Goal: Task Accomplishment & Management: Use online tool/utility

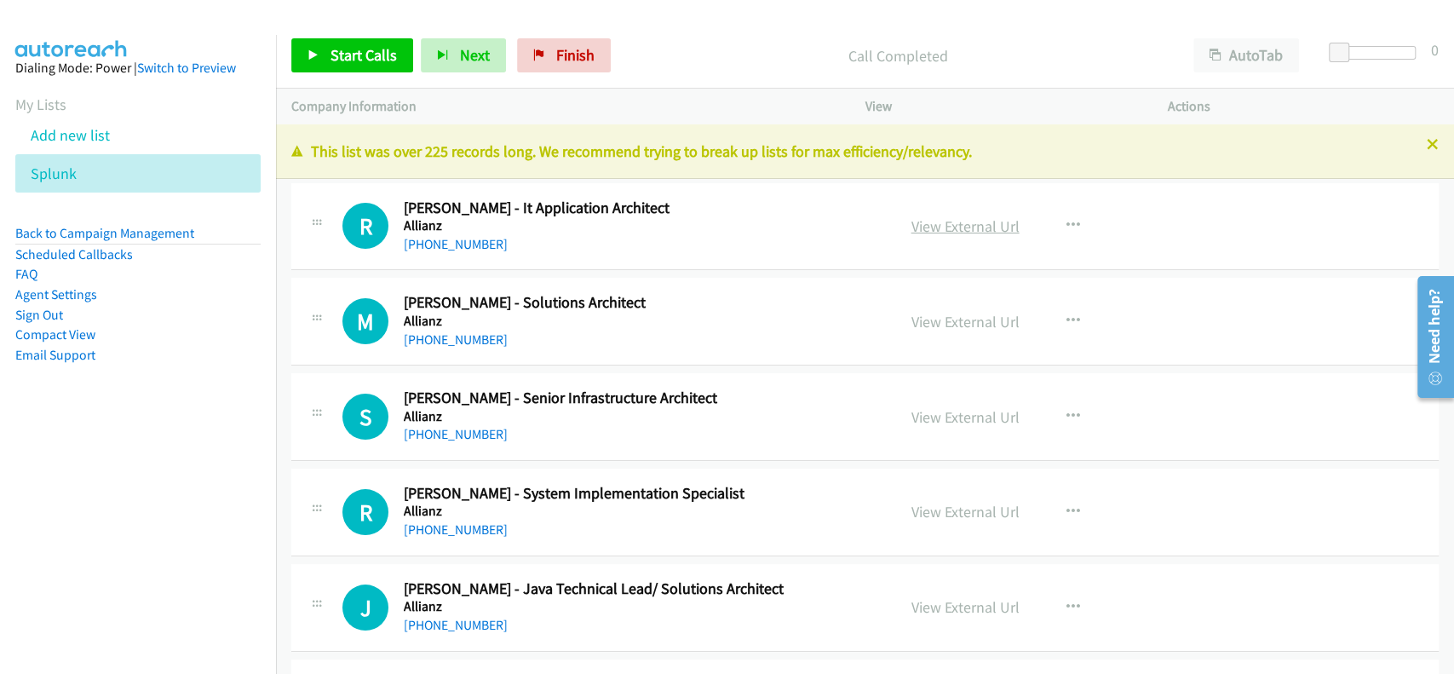
click at [977, 228] on link "View External Url" at bounding box center [966, 226] width 108 height 20
drag, startPoint x: 1245, startPoint y: 58, endPoint x: 1055, endPoint y: 65, distance: 190.1
click at [1241, 57] on button "AutoTab" at bounding box center [1247, 55] width 106 height 34
click at [372, 50] on span "Start Calls" at bounding box center [364, 55] width 66 height 20
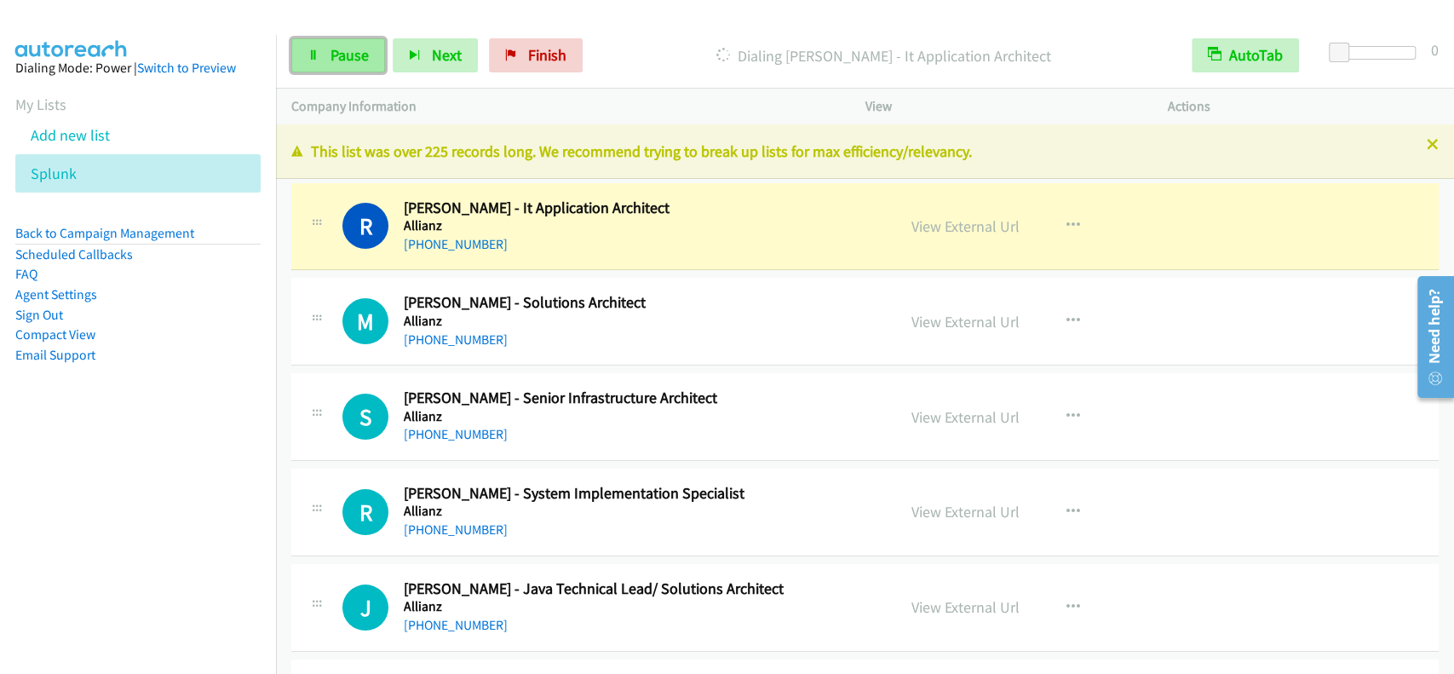
click at [323, 51] on link "Pause" at bounding box center [338, 55] width 94 height 34
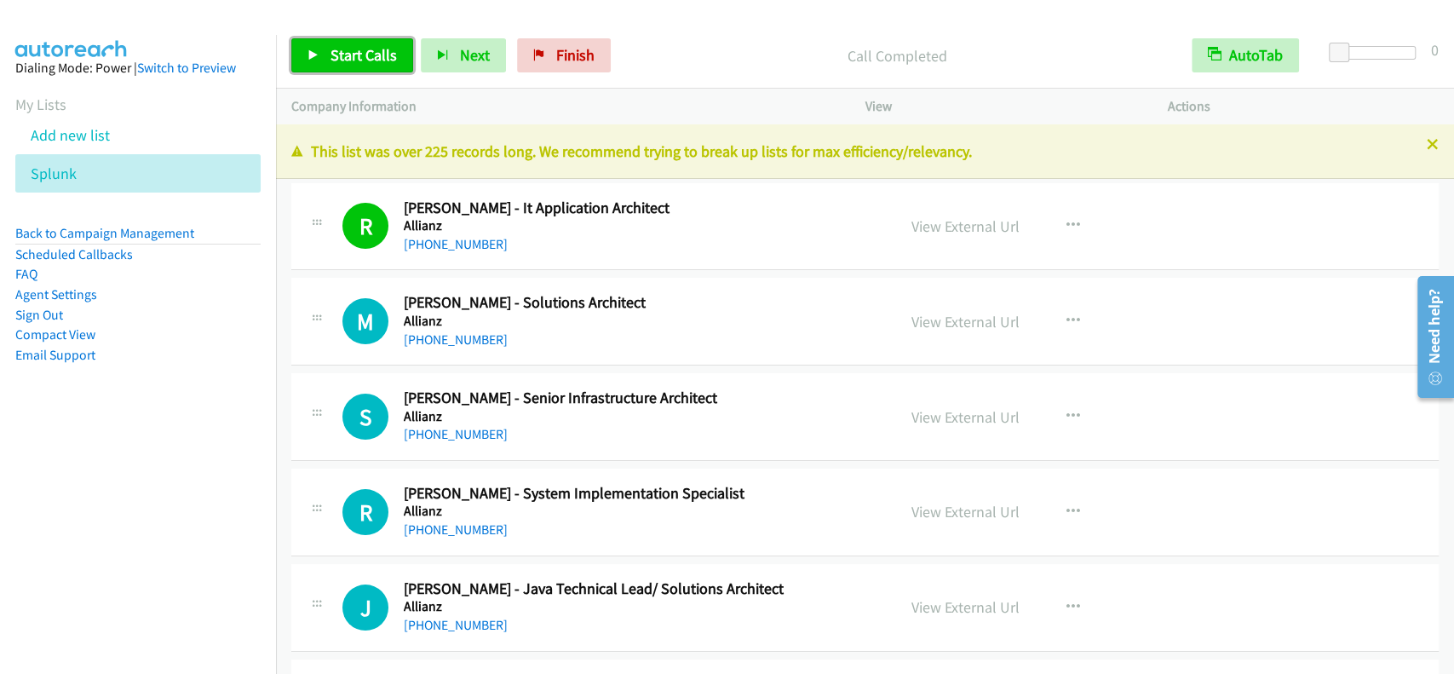
click at [310, 52] on icon at bounding box center [314, 56] width 12 height 12
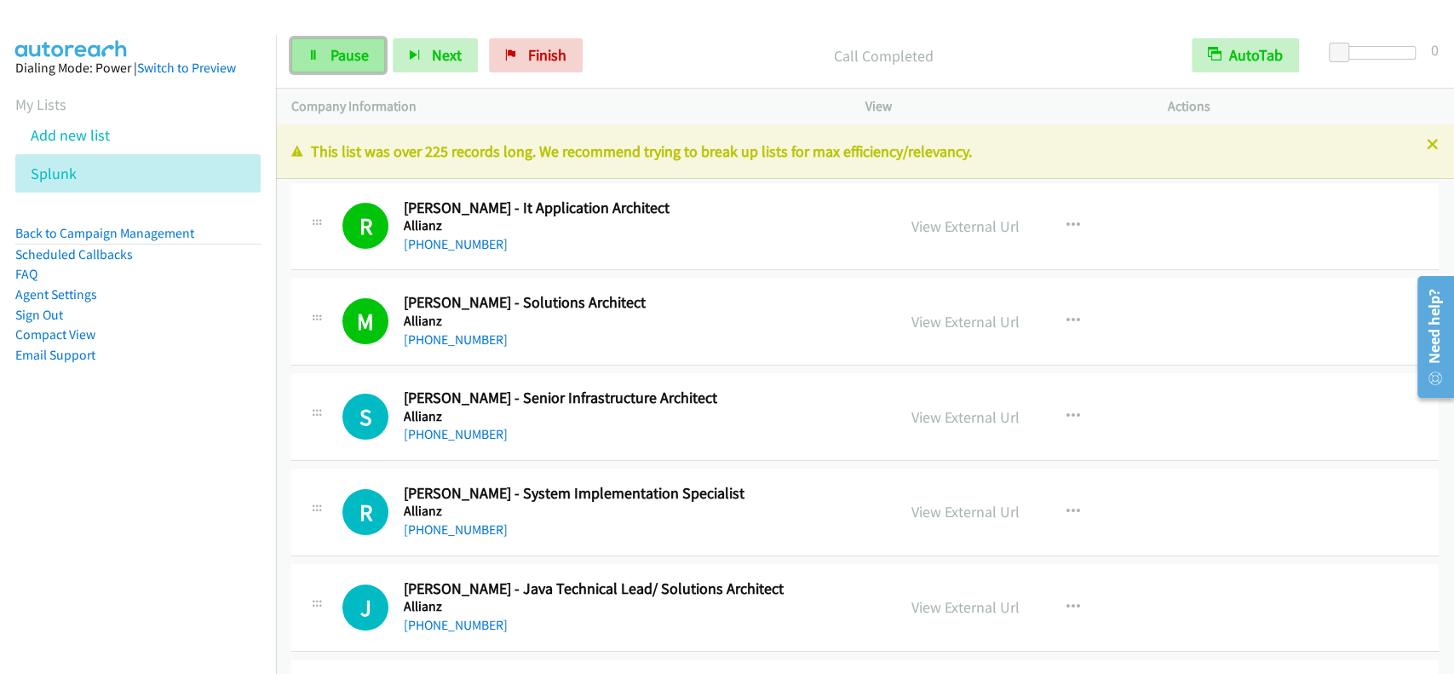
click at [352, 65] on span "Pause" at bounding box center [350, 55] width 38 height 20
click at [352, 65] on span "Start Calls" at bounding box center [364, 55] width 66 height 20
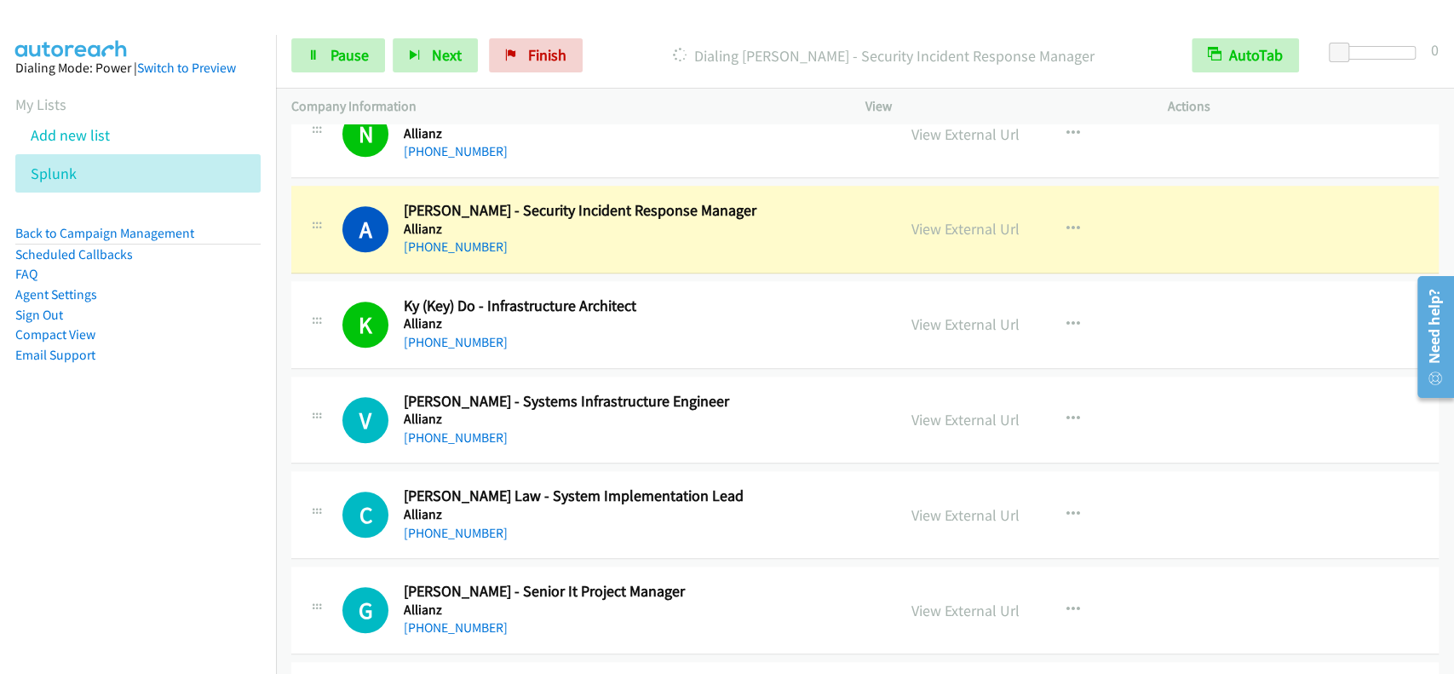
scroll to position [795, 0]
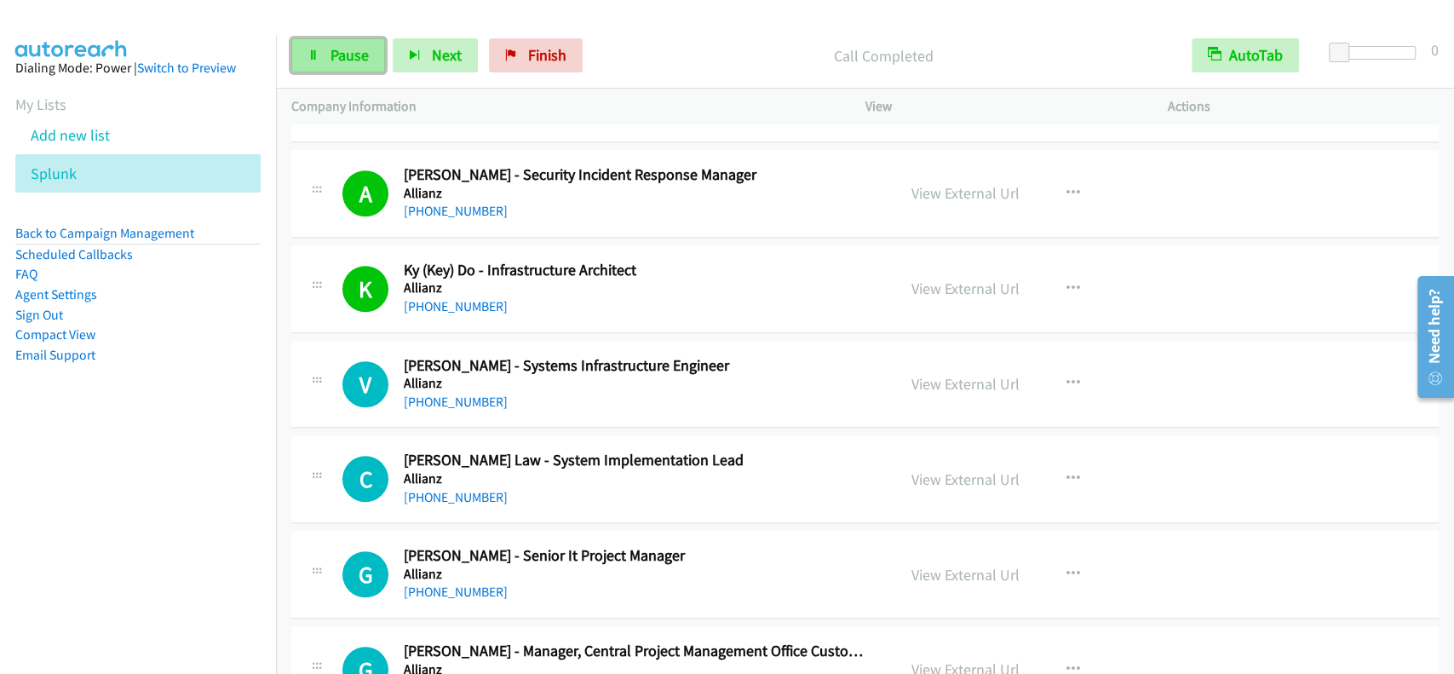
click at [335, 47] on span "Pause" at bounding box center [350, 55] width 38 height 20
click at [331, 55] on span "Start Calls" at bounding box center [364, 55] width 66 height 20
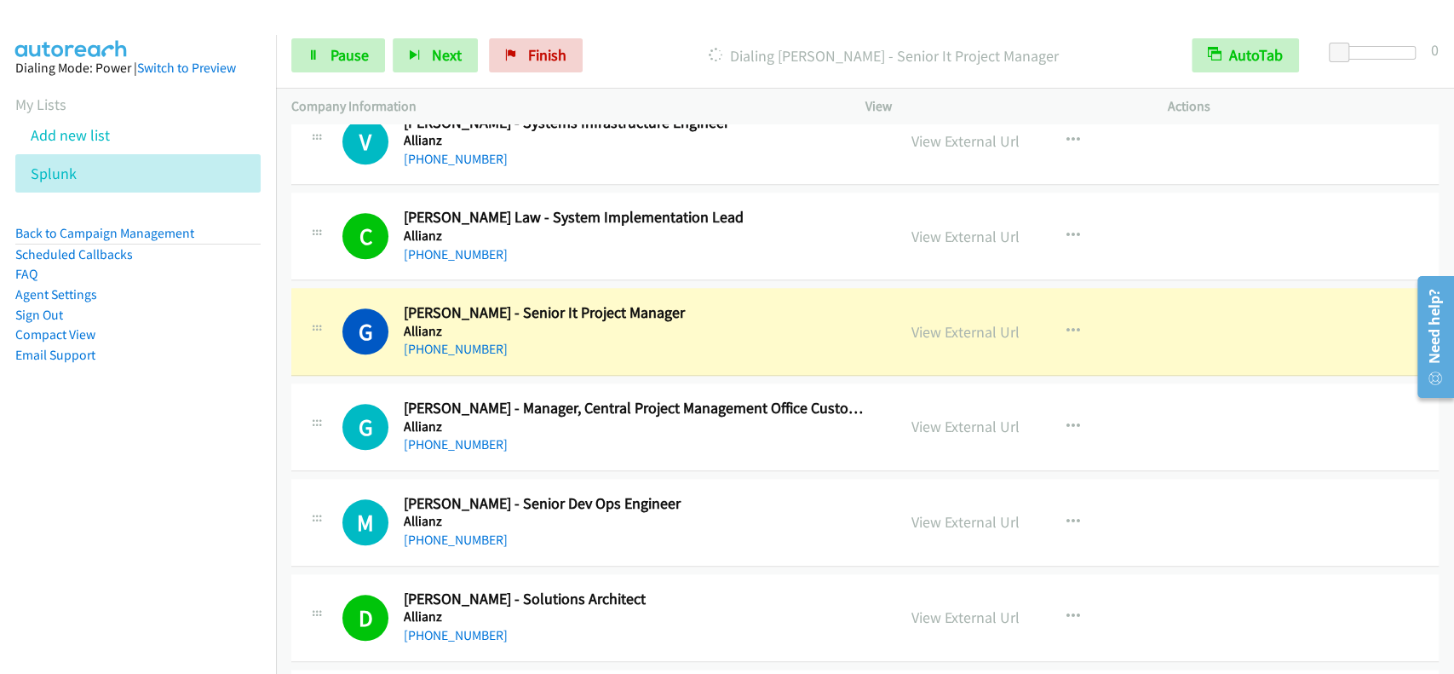
scroll to position [1136, 0]
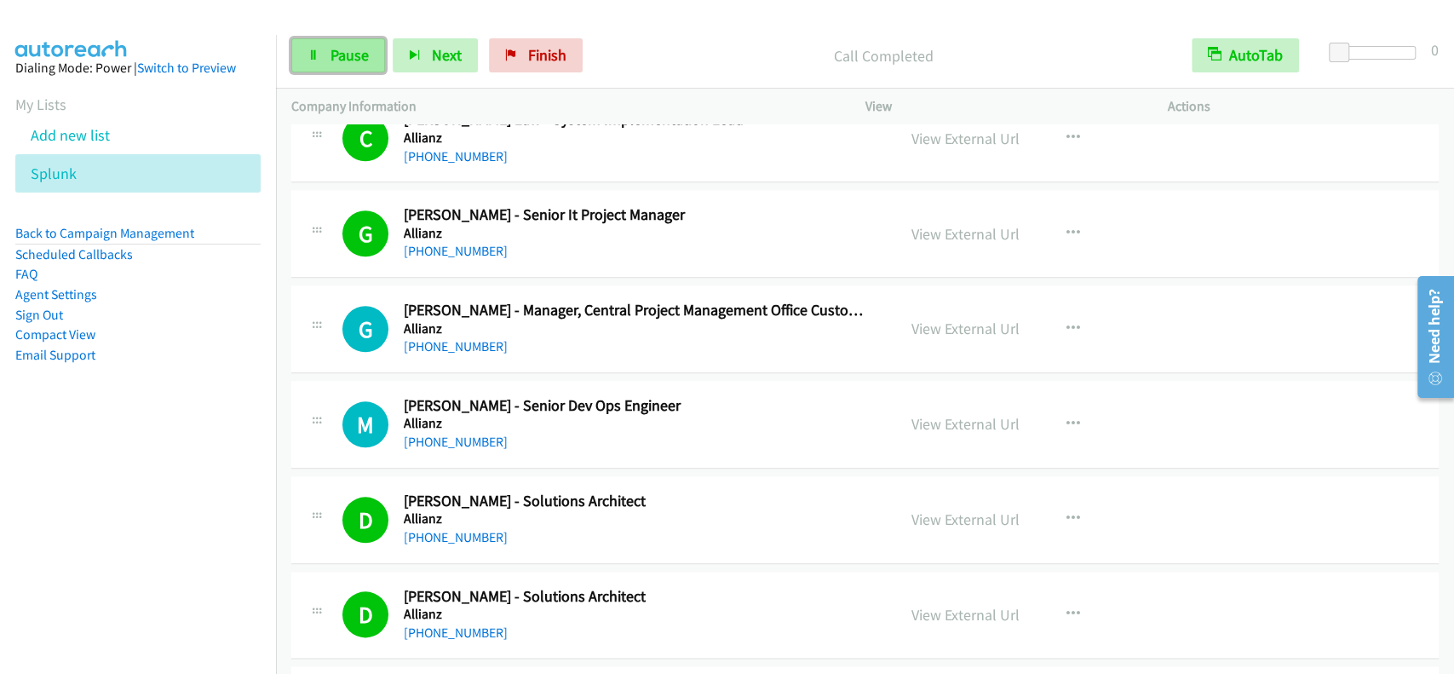
click at [364, 61] on span "Pause" at bounding box center [350, 55] width 38 height 20
click at [364, 59] on span "Start Calls" at bounding box center [364, 55] width 66 height 20
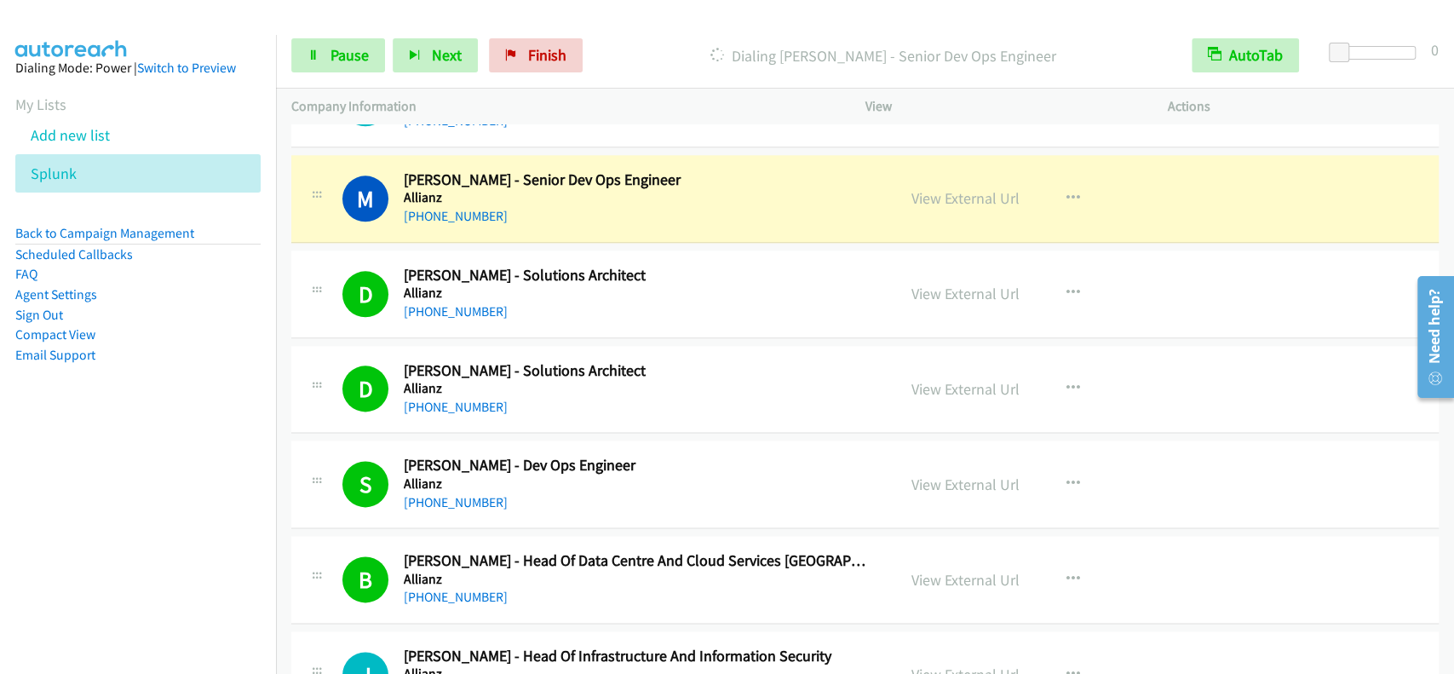
scroll to position [1363, 0]
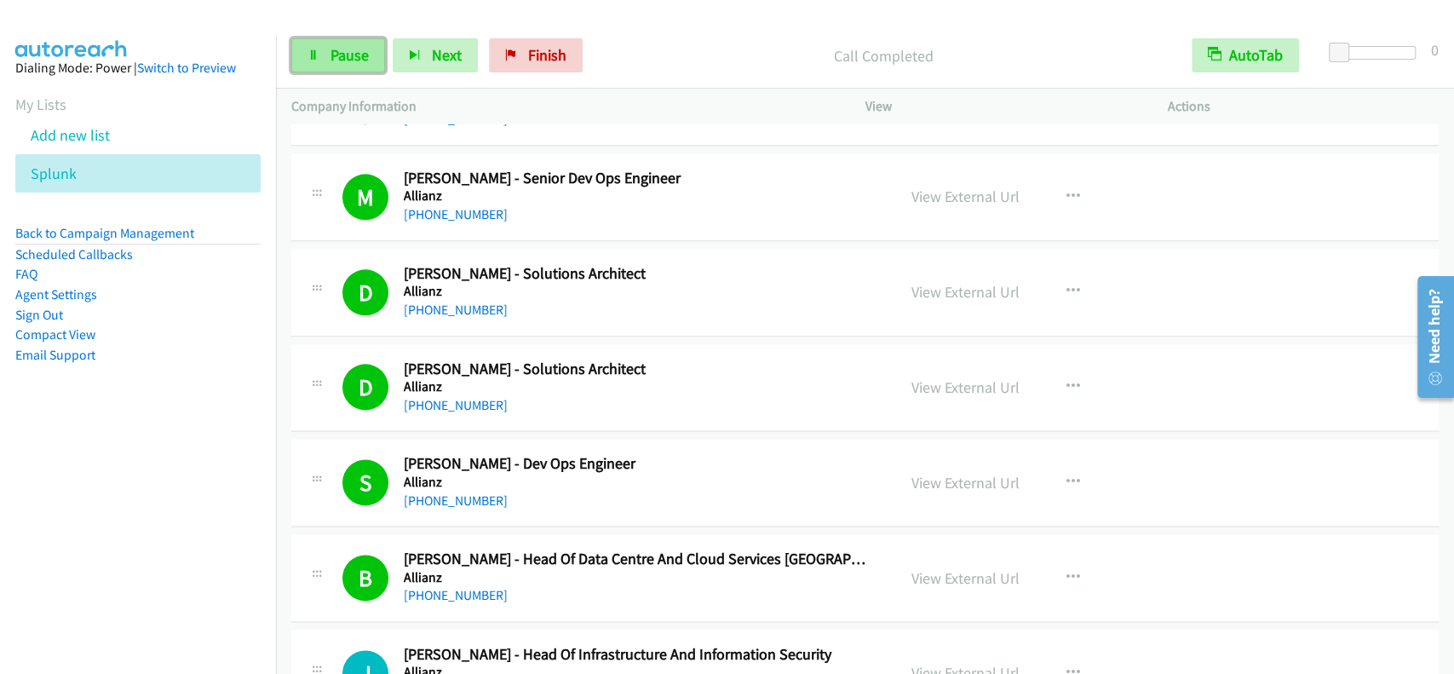
click at [346, 52] on span "Pause" at bounding box center [350, 55] width 38 height 20
click at [346, 52] on span "Start Calls" at bounding box center [364, 55] width 66 height 20
click at [350, 43] on link "Pause" at bounding box center [338, 55] width 94 height 34
click at [359, 62] on span "Start Calls" at bounding box center [364, 55] width 66 height 20
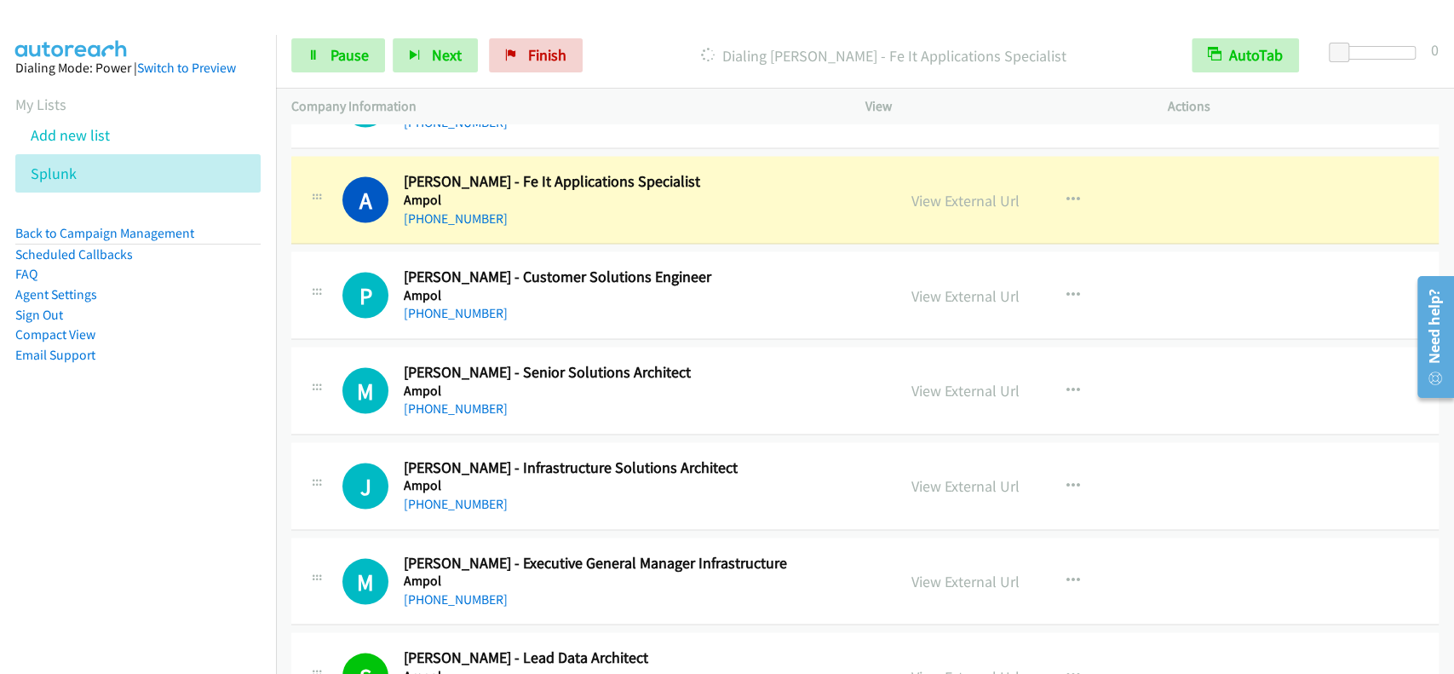
scroll to position [2158, 0]
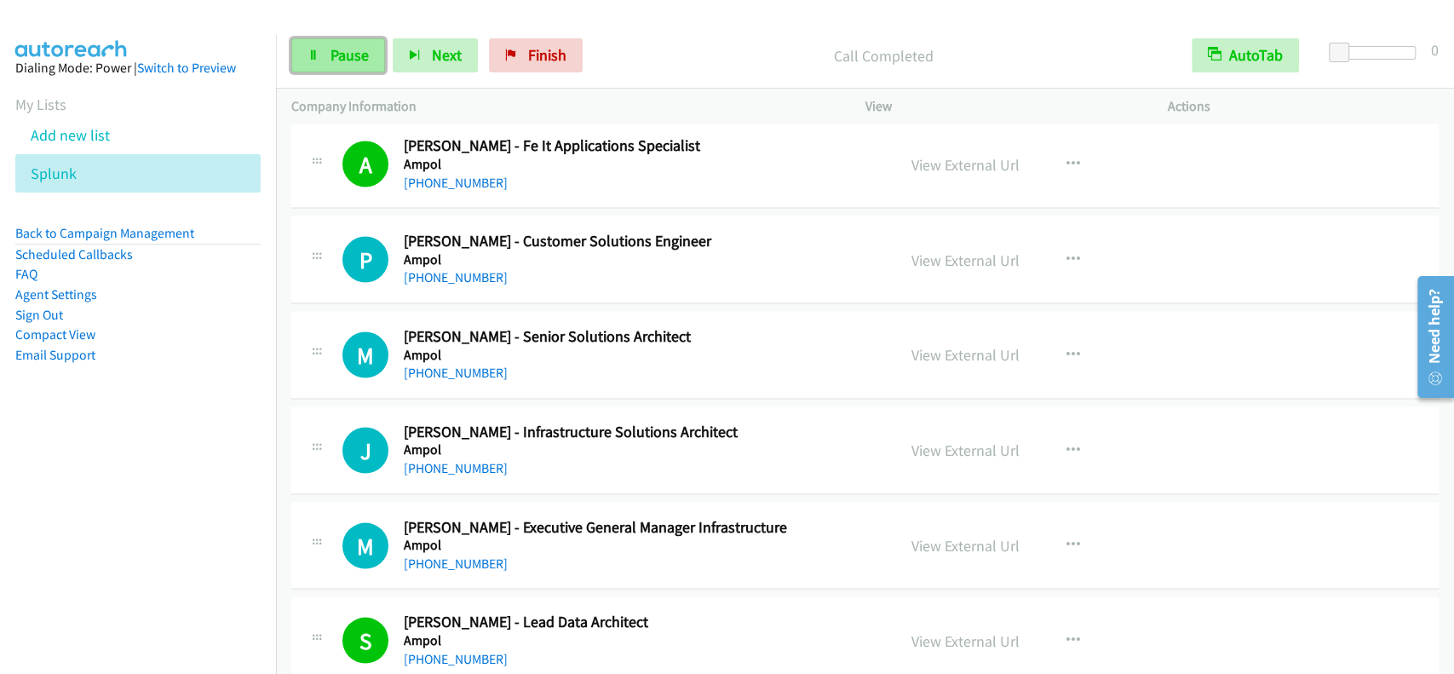
click at [371, 55] on link "Pause" at bounding box center [338, 55] width 94 height 34
click at [371, 55] on span "Start Calls" at bounding box center [364, 55] width 66 height 20
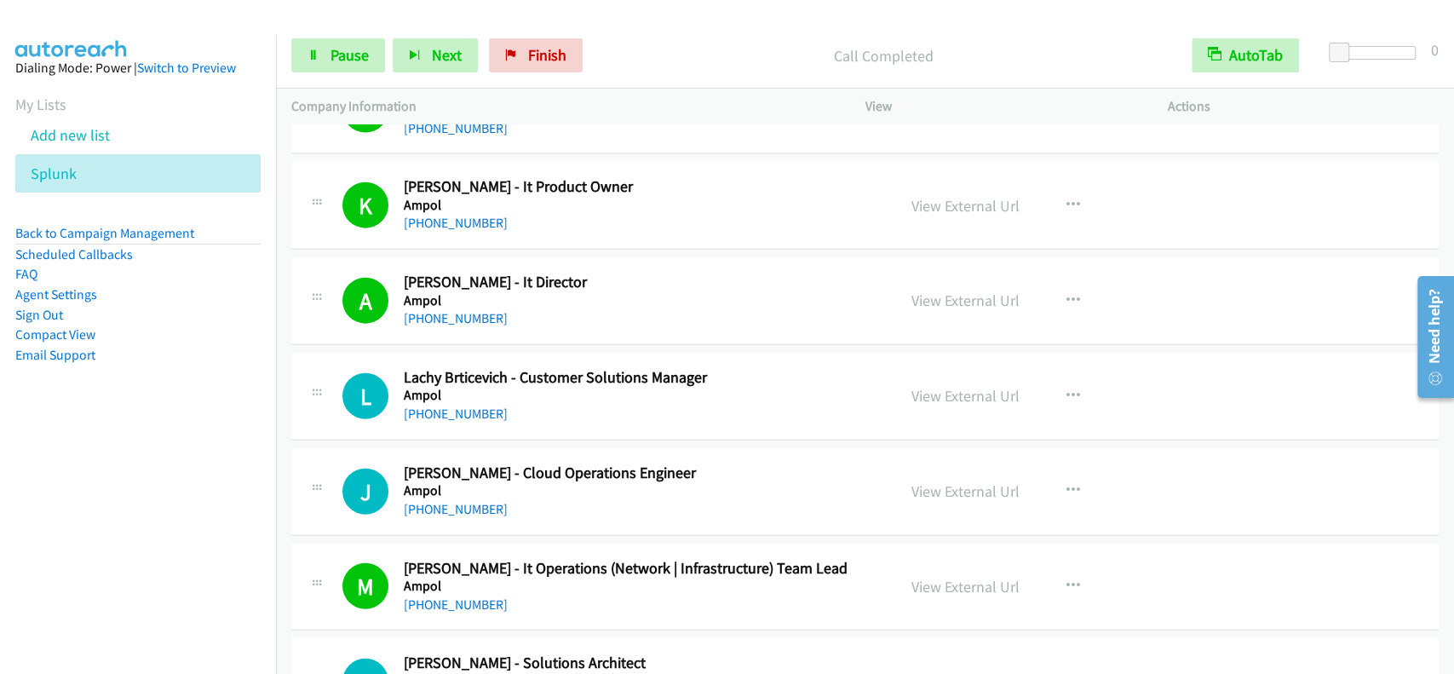
scroll to position [2794, 0]
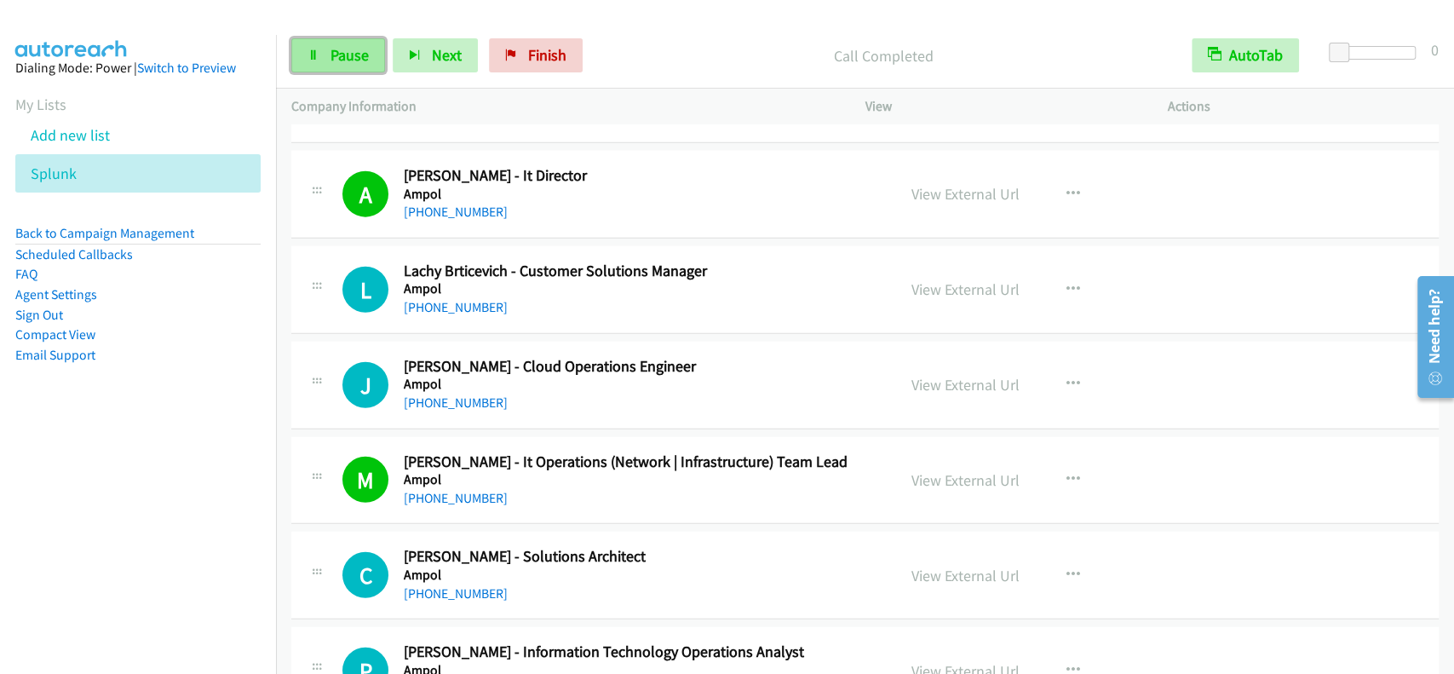
click at [364, 43] on link "Pause" at bounding box center [338, 55] width 94 height 34
click at [364, 43] on link "Start Calls" at bounding box center [352, 55] width 122 height 34
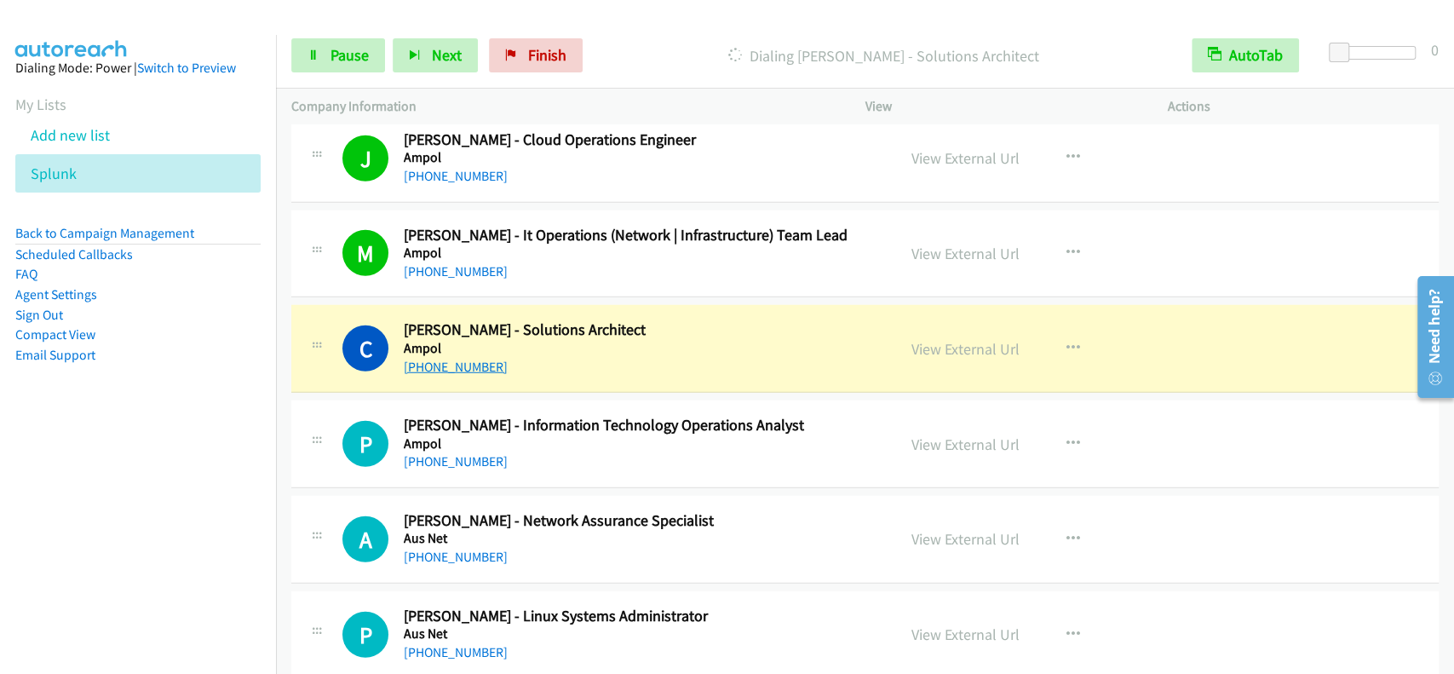
scroll to position [3135, 0]
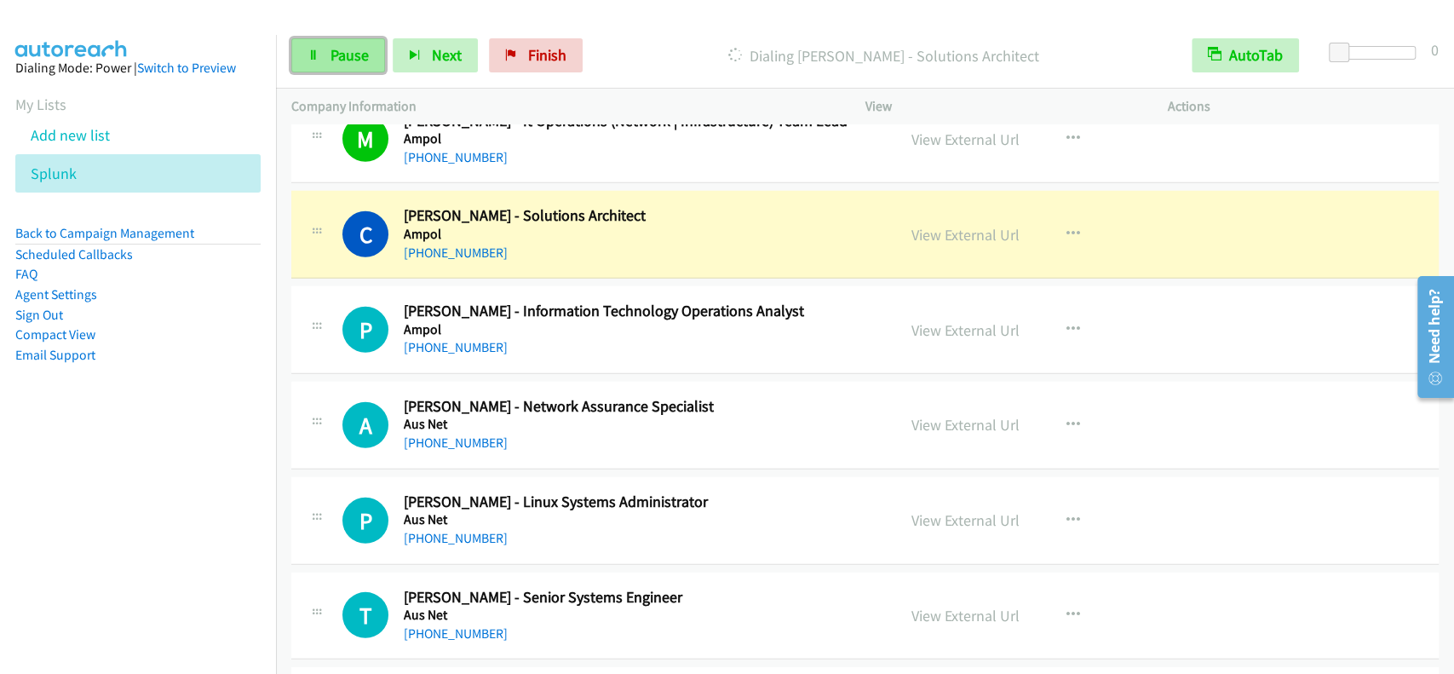
click at [337, 65] on span "Pause" at bounding box center [350, 55] width 38 height 20
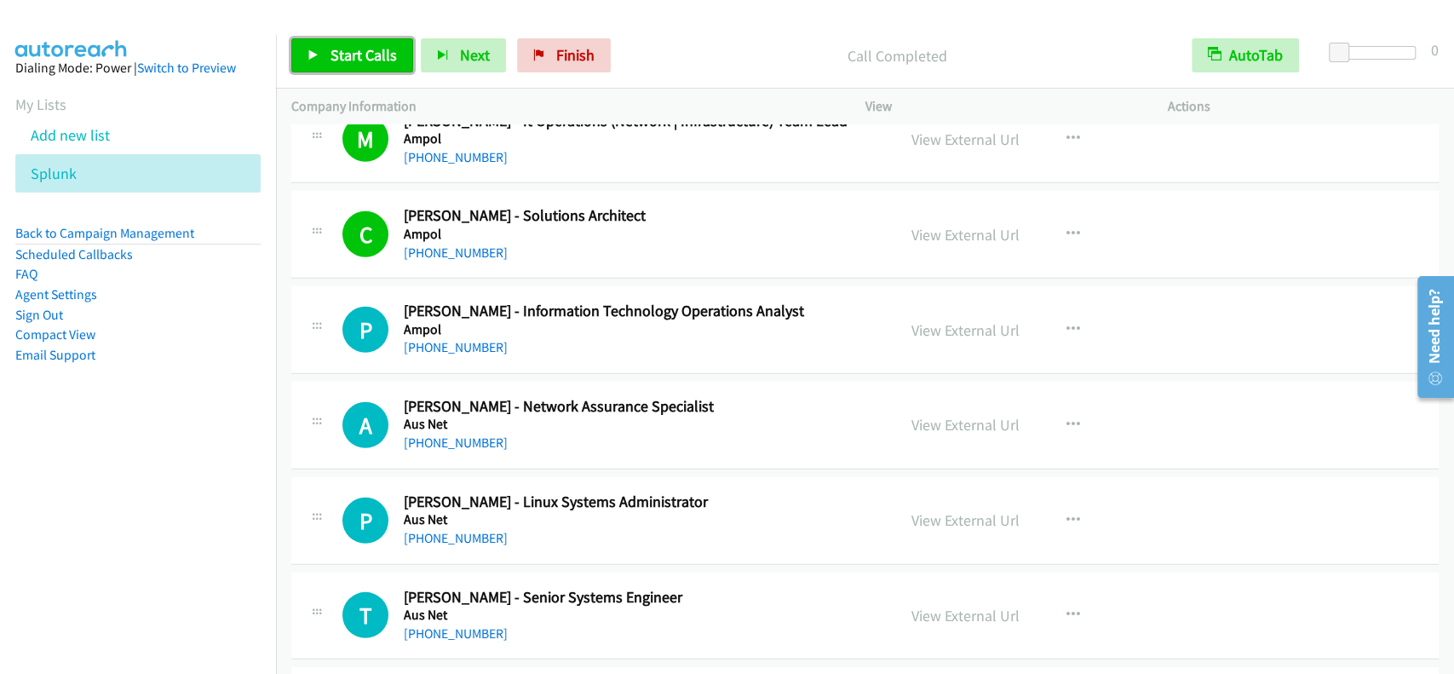
click at [341, 55] on span "Start Calls" at bounding box center [364, 55] width 66 height 20
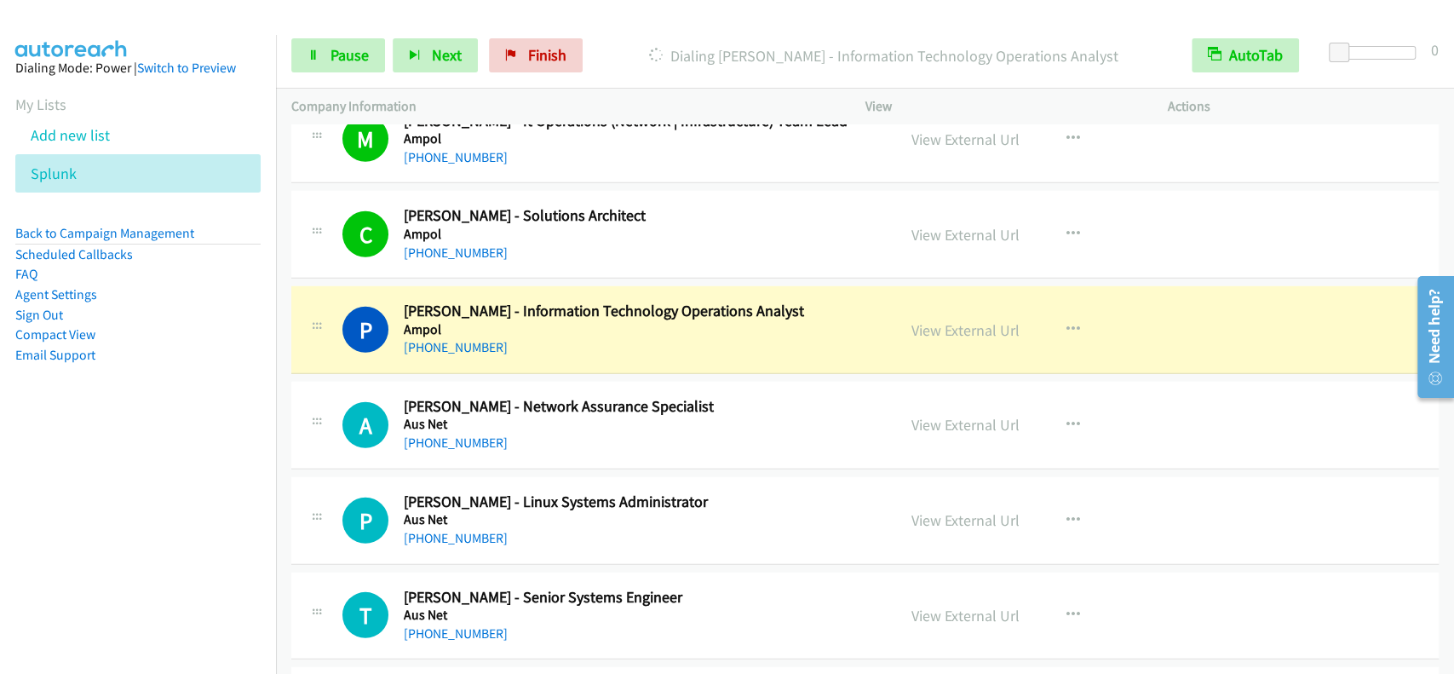
scroll to position [3248, 0]
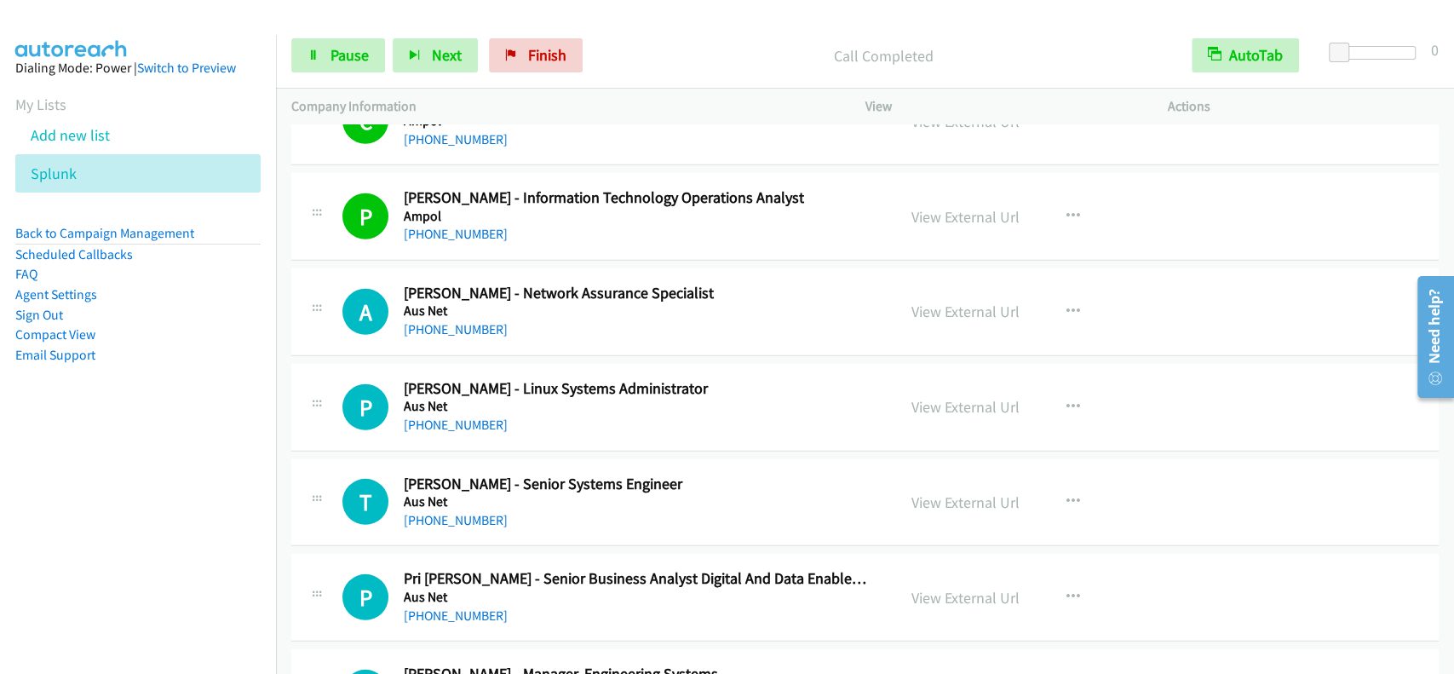
click at [353, 103] on p "Company Information" at bounding box center [563, 106] width 544 height 20
click at [349, 60] on span "Pause" at bounding box center [350, 55] width 38 height 20
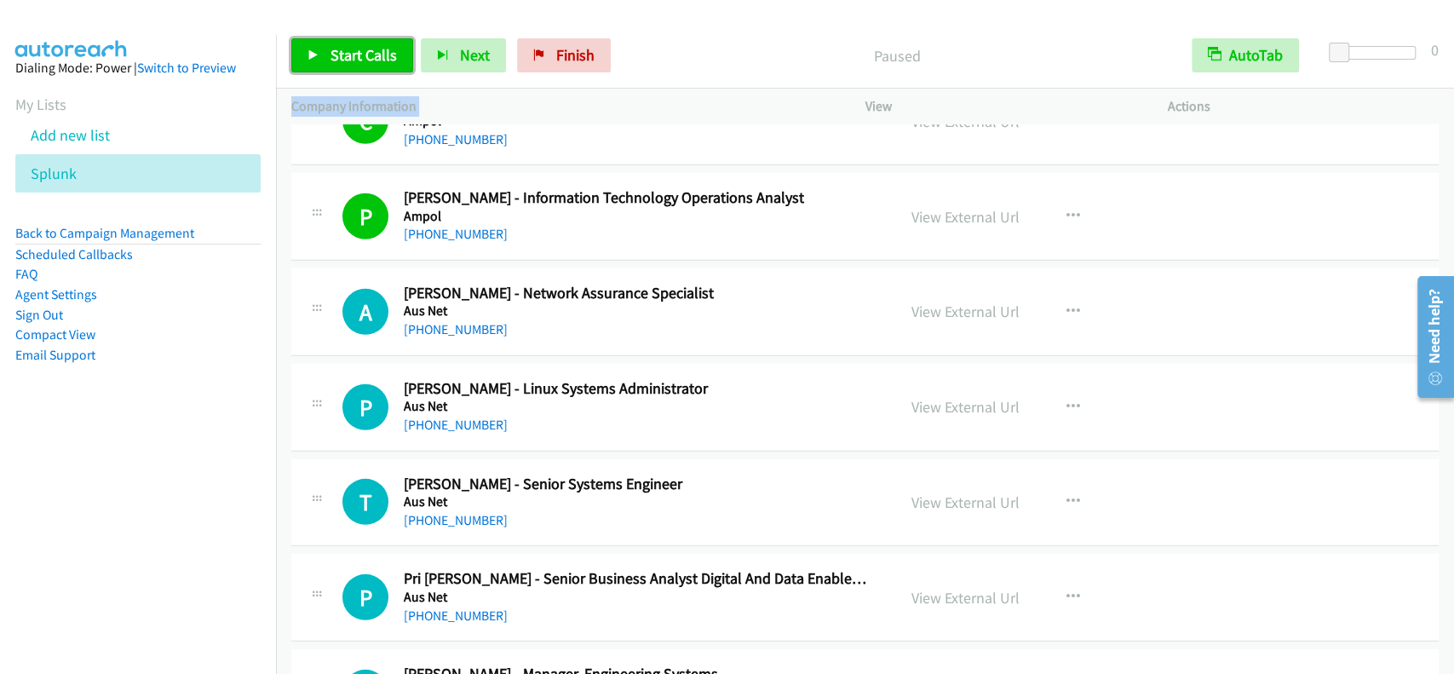
click at [349, 60] on span "Start Calls" at bounding box center [364, 55] width 66 height 20
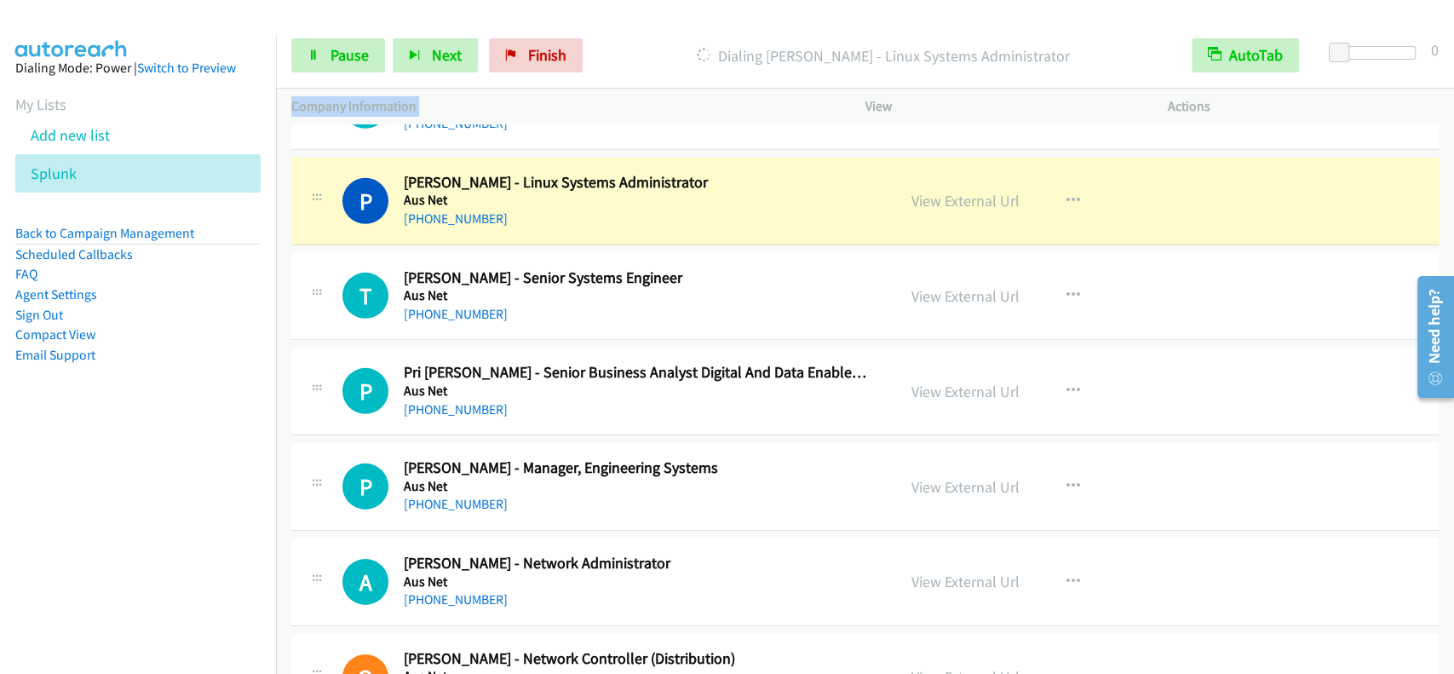
scroll to position [3476, 0]
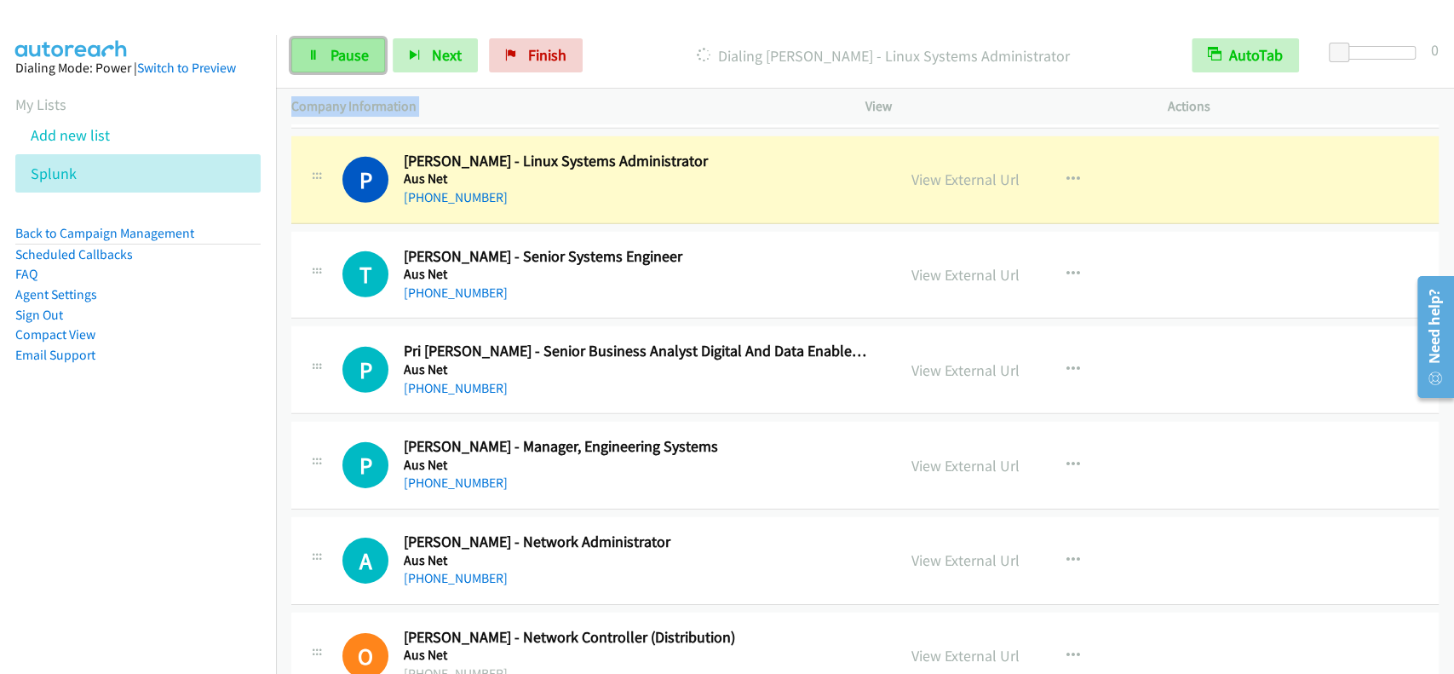
click at [357, 44] on link "Pause" at bounding box center [338, 55] width 94 height 34
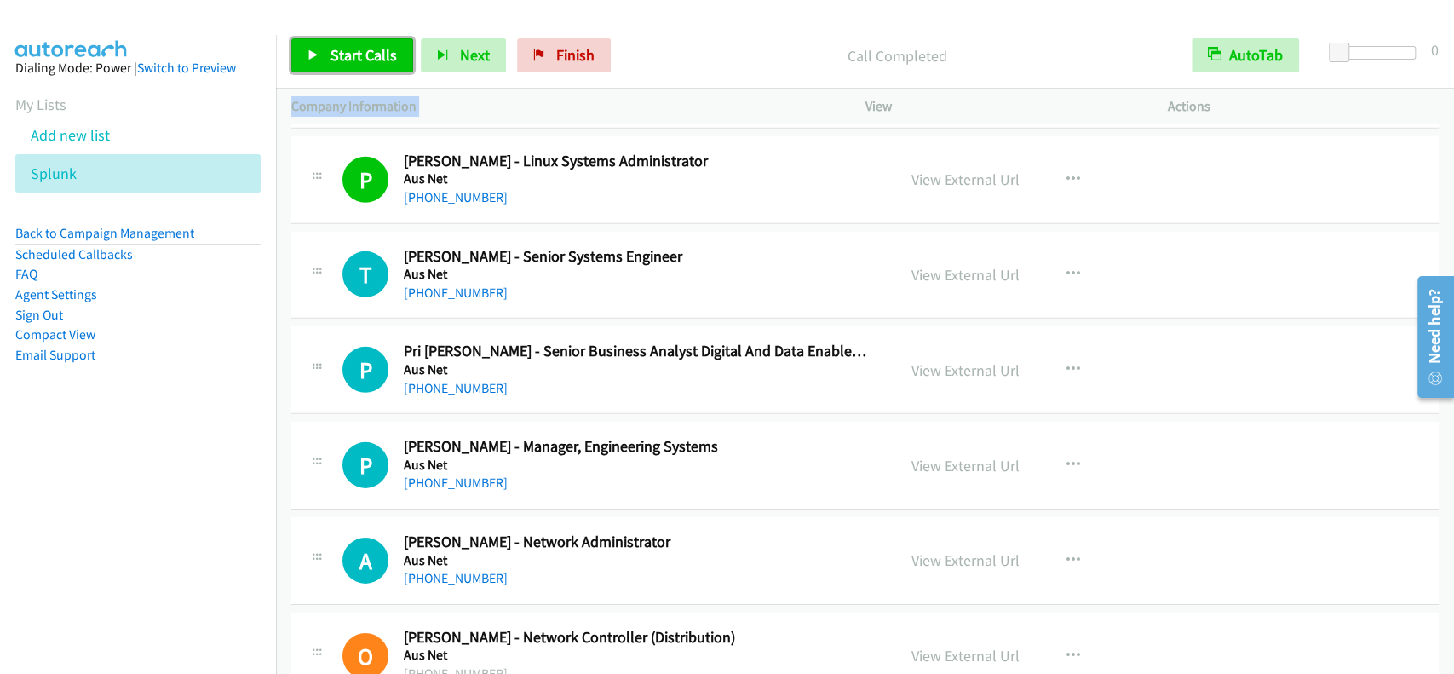
click at [354, 49] on span "Start Calls" at bounding box center [364, 55] width 66 height 20
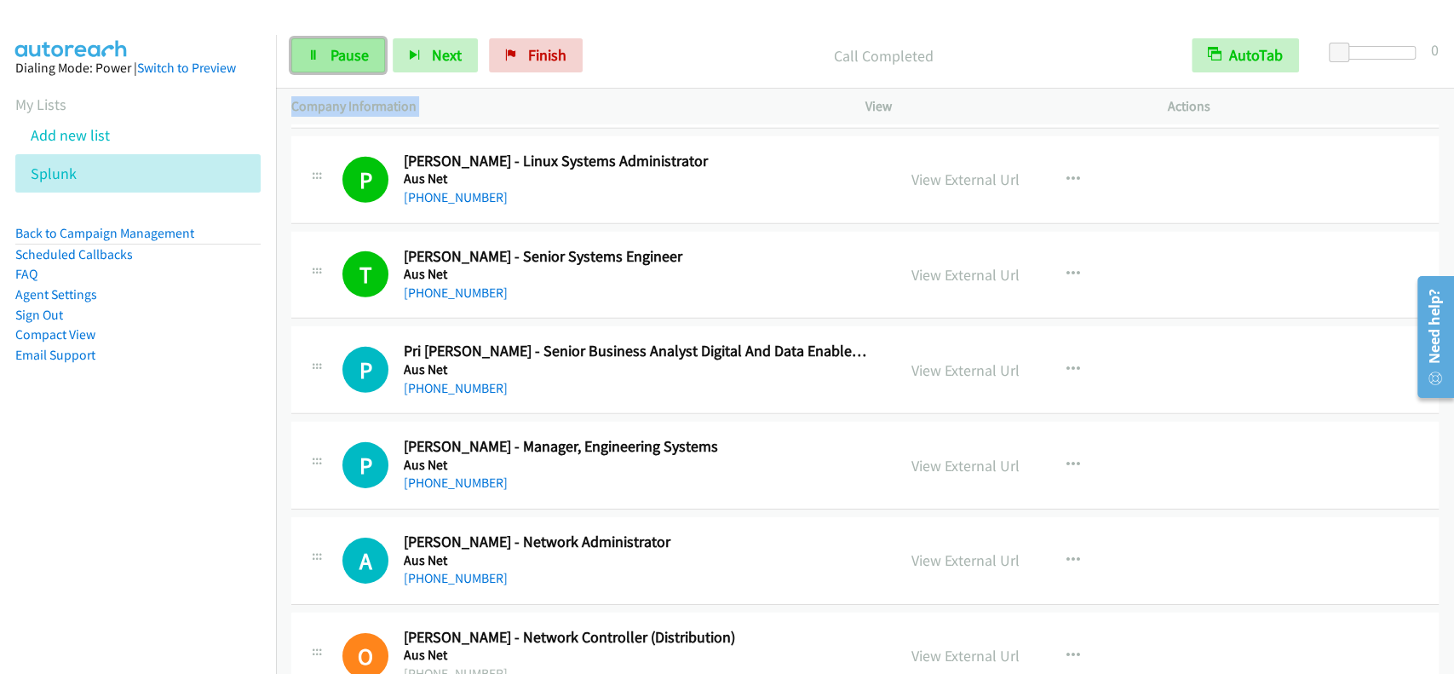
click at [332, 58] on span "Pause" at bounding box center [350, 55] width 38 height 20
click at [332, 58] on span "Start Calls" at bounding box center [364, 55] width 66 height 20
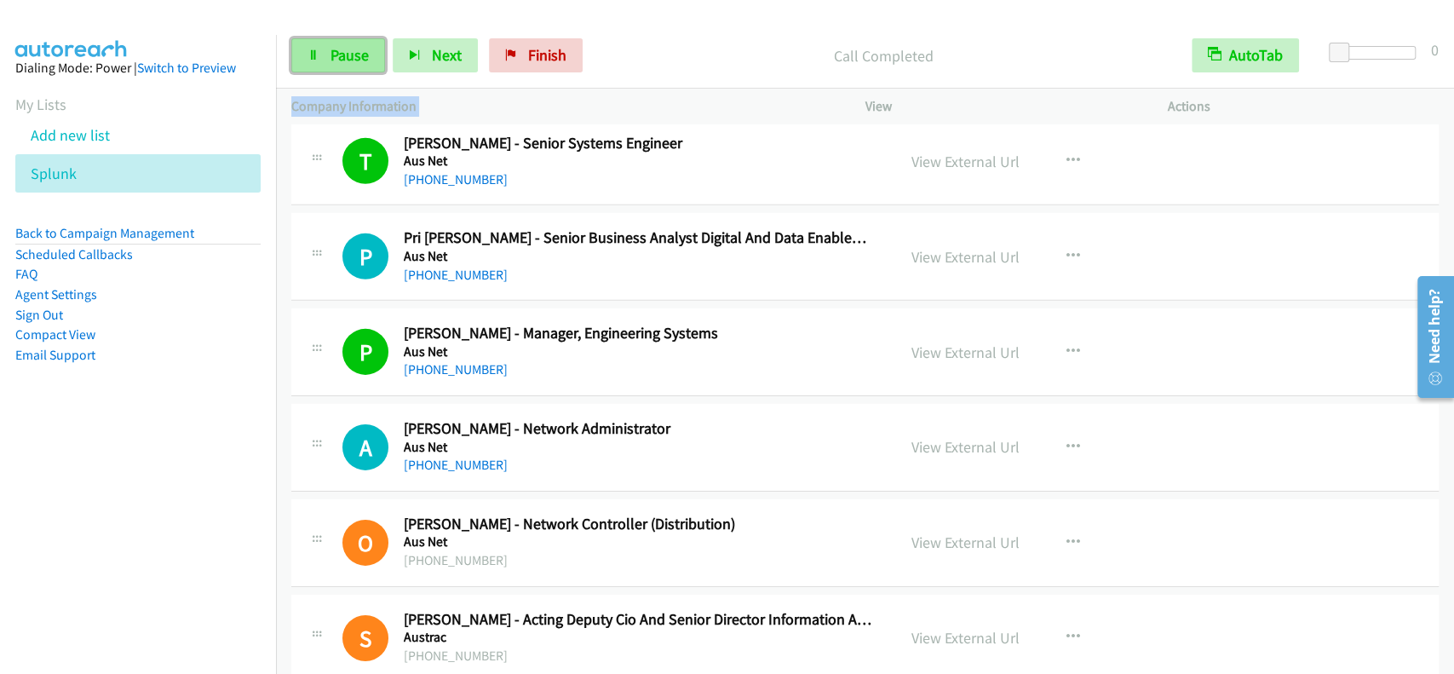
click at [355, 50] on span "Pause" at bounding box center [350, 55] width 38 height 20
click at [355, 50] on span "Start Calls" at bounding box center [364, 55] width 66 height 20
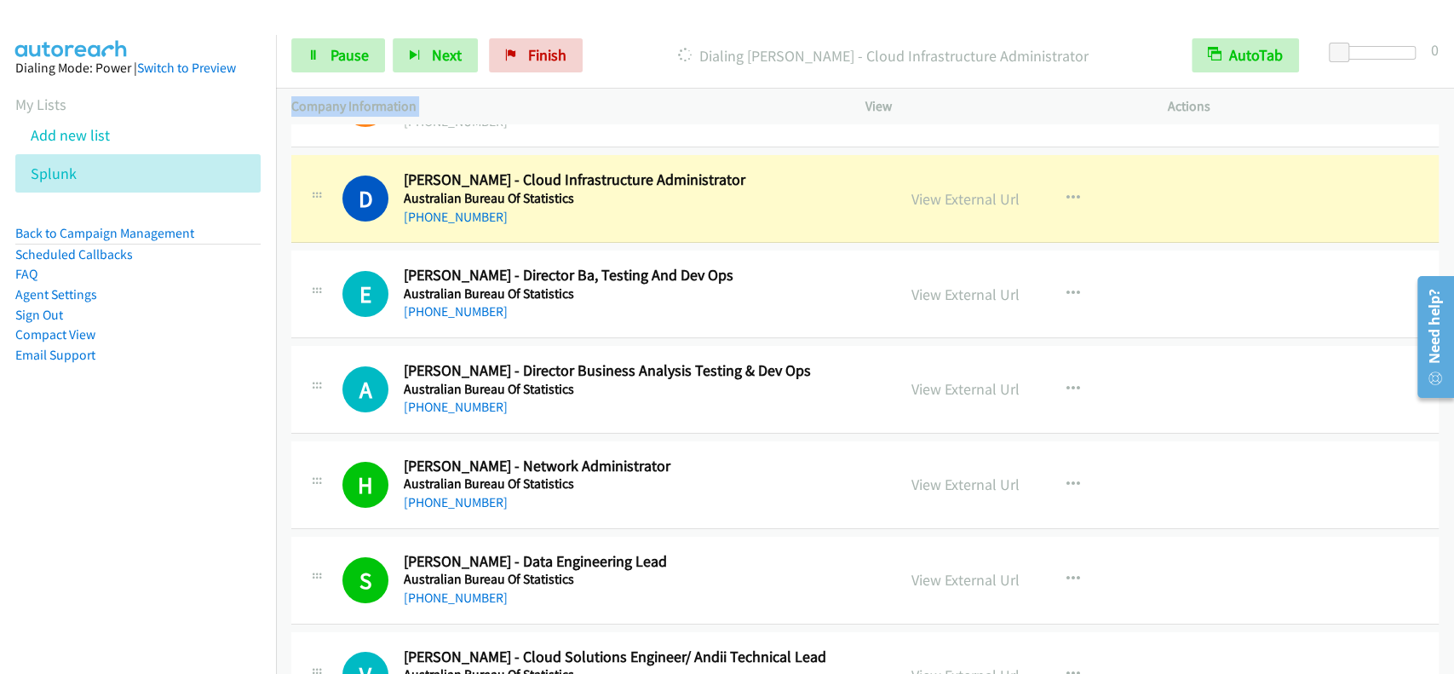
scroll to position [4157, 0]
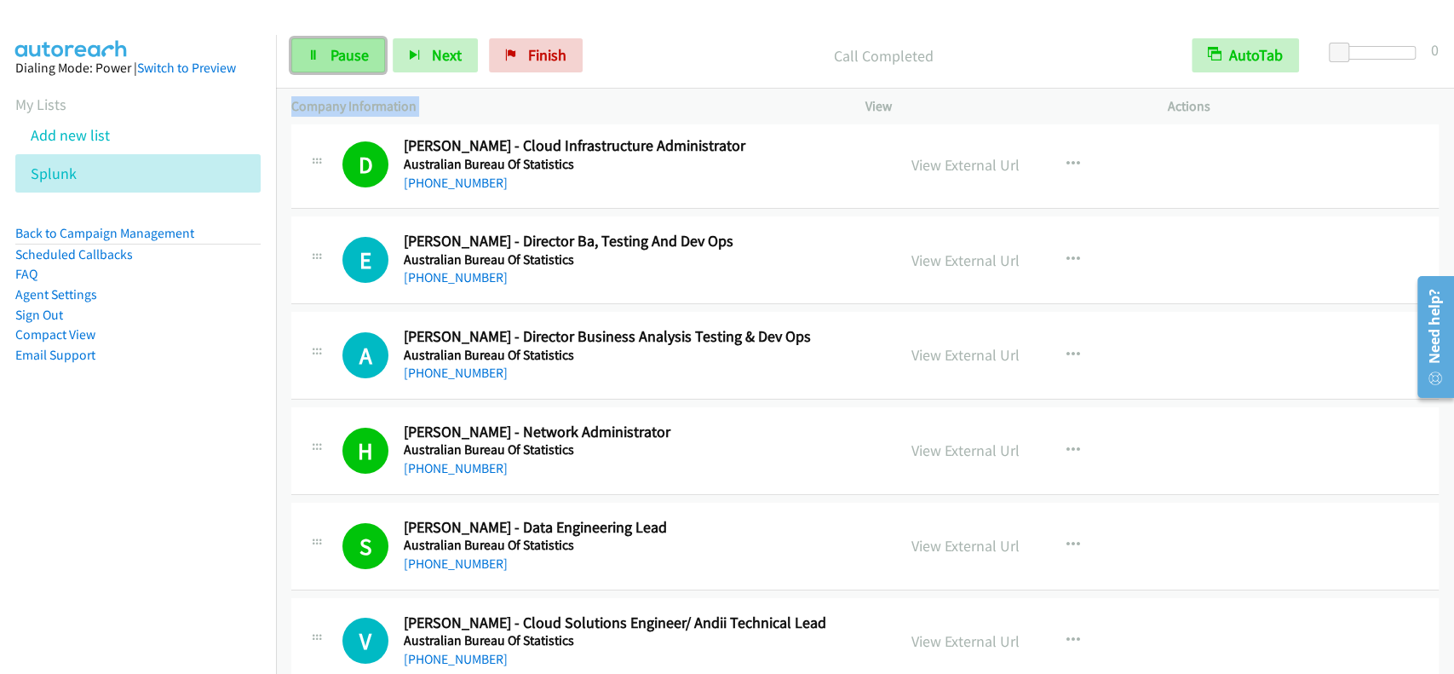
click at [367, 53] on span "Pause" at bounding box center [350, 55] width 38 height 20
click at [367, 53] on span "Start Calls" at bounding box center [364, 55] width 66 height 20
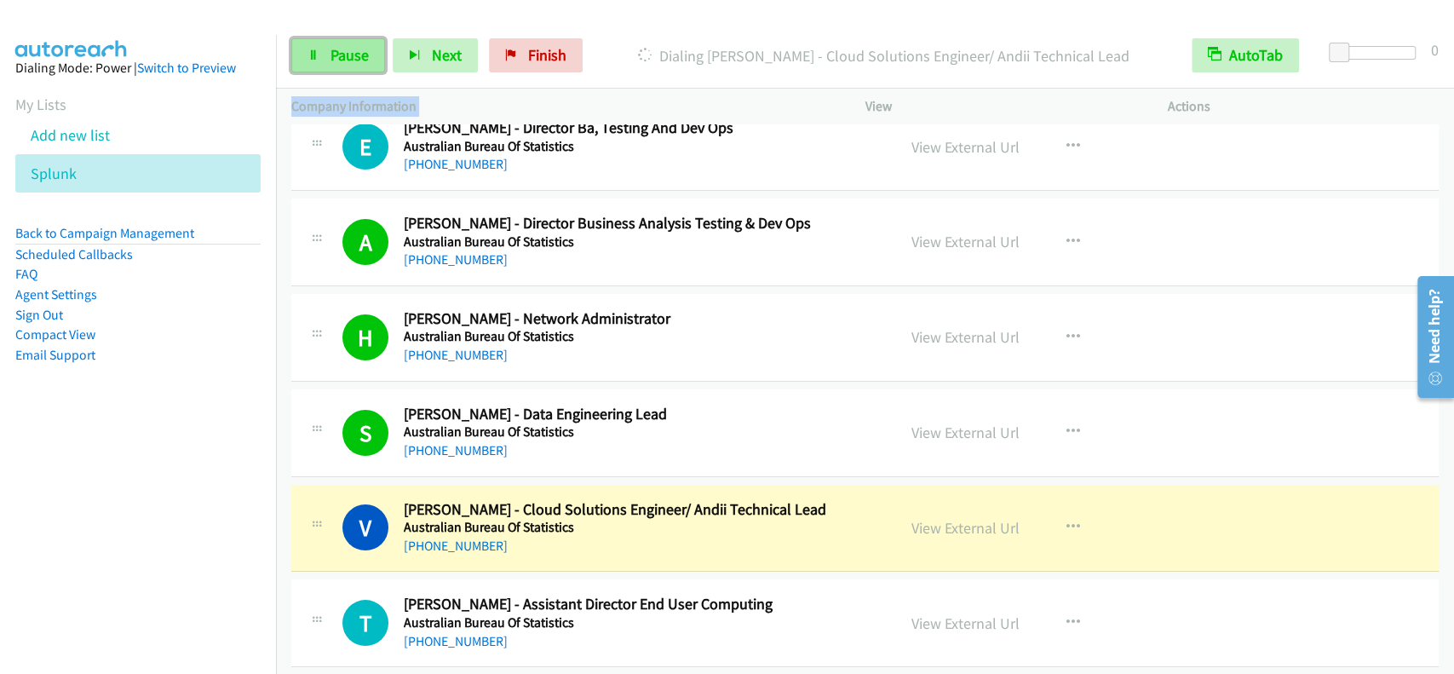
click at [363, 51] on span "Pause" at bounding box center [350, 55] width 38 height 20
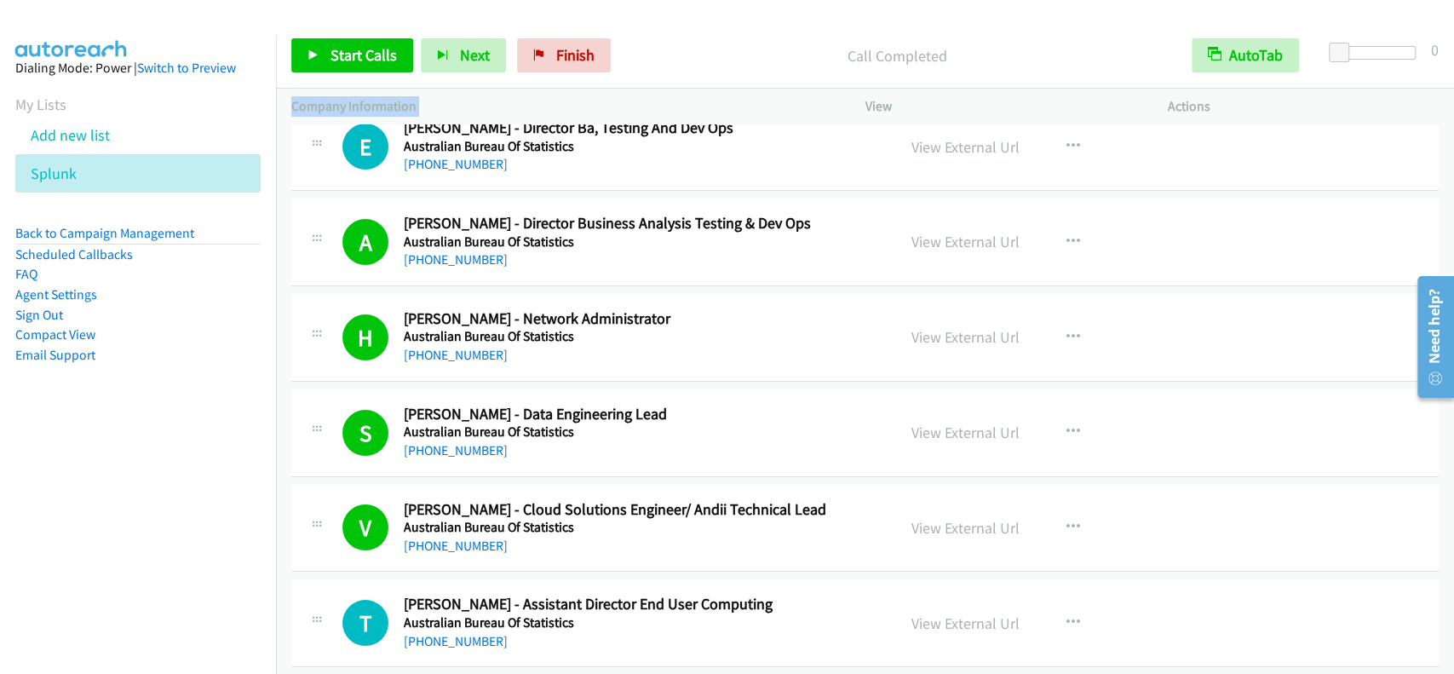
click at [992, 176] on div "E Callback Scheduled [PERSON_NAME] - Director Ba, Testing And Dev Ops Australia…" at bounding box center [865, 147] width 1148 height 88
click at [392, 52] on span "Start Calls" at bounding box center [364, 55] width 66 height 20
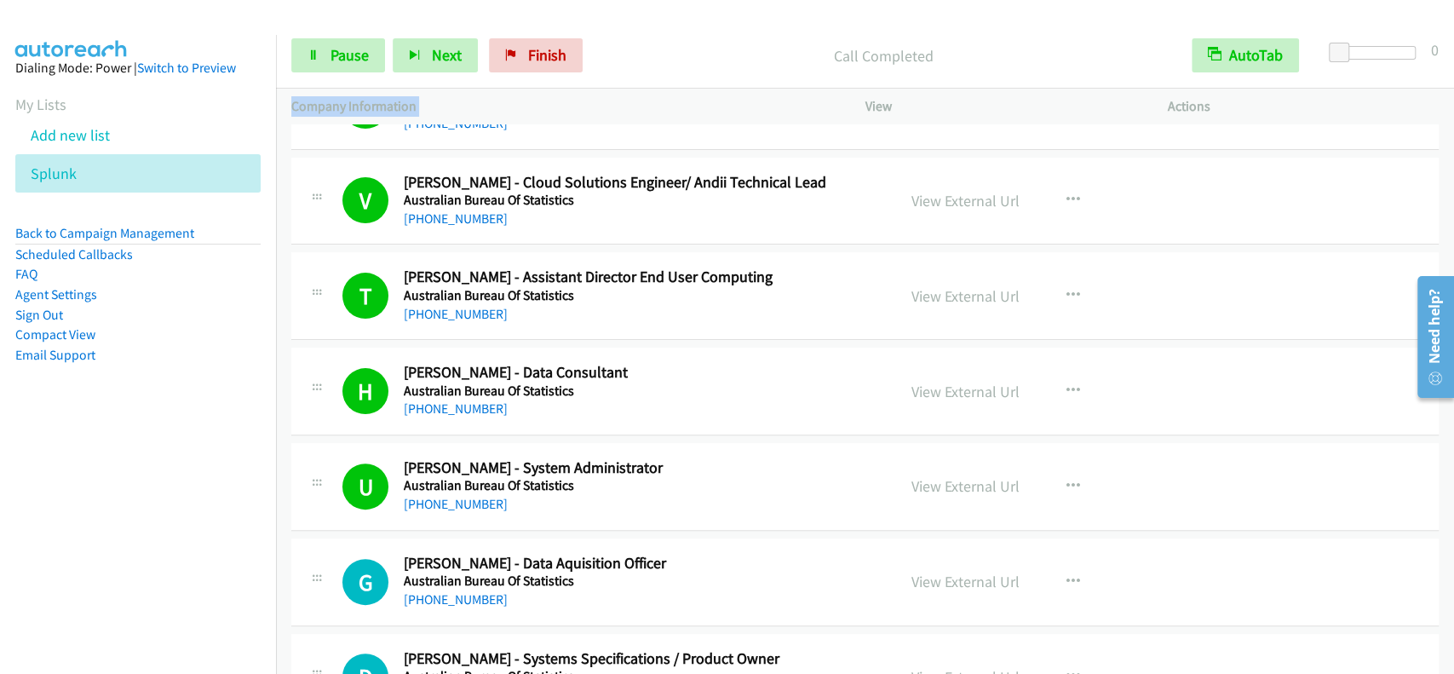
scroll to position [4611, 0]
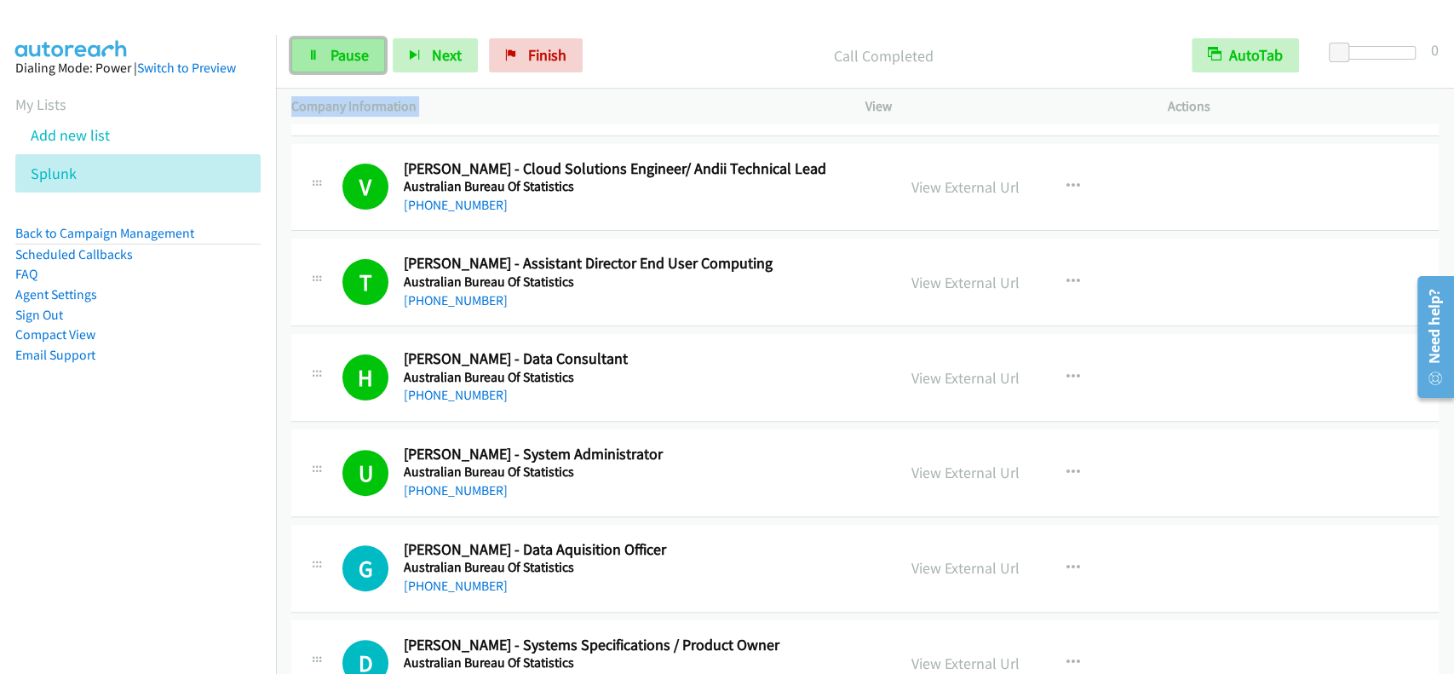
click at [321, 58] on link "Pause" at bounding box center [338, 55] width 94 height 34
click at [319, 57] on icon at bounding box center [314, 56] width 12 height 12
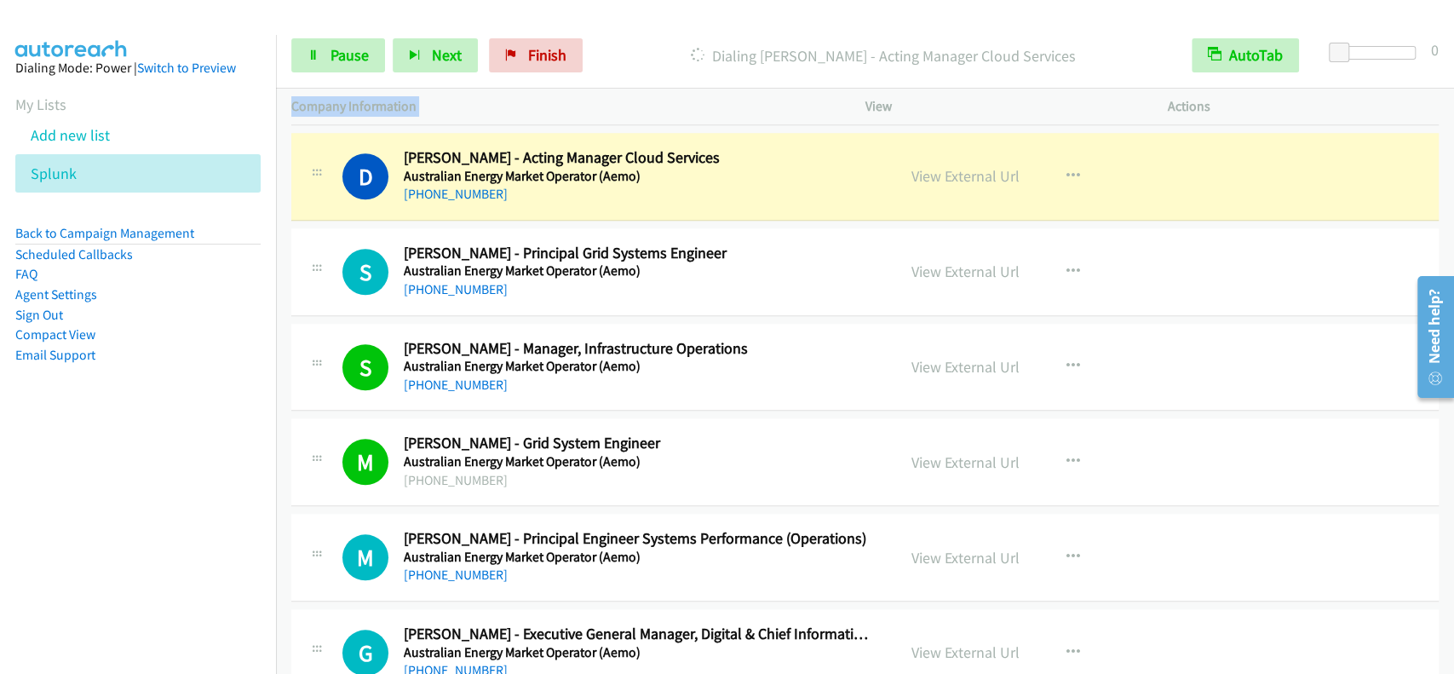
scroll to position [5406, 0]
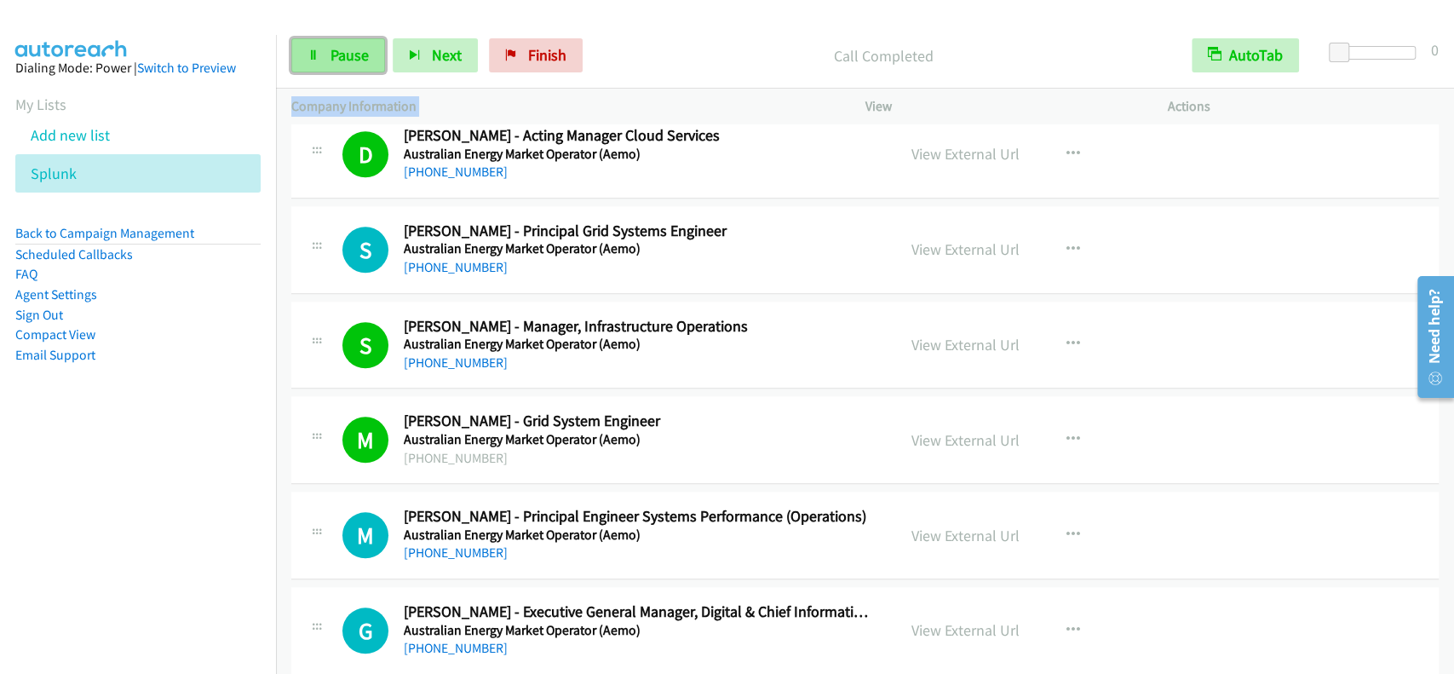
click at [366, 57] on span "Pause" at bounding box center [350, 55] width 38 height 20
click at [366, 57] on span "Start Calls" at bounding box center [364, 55] width 66 height 20
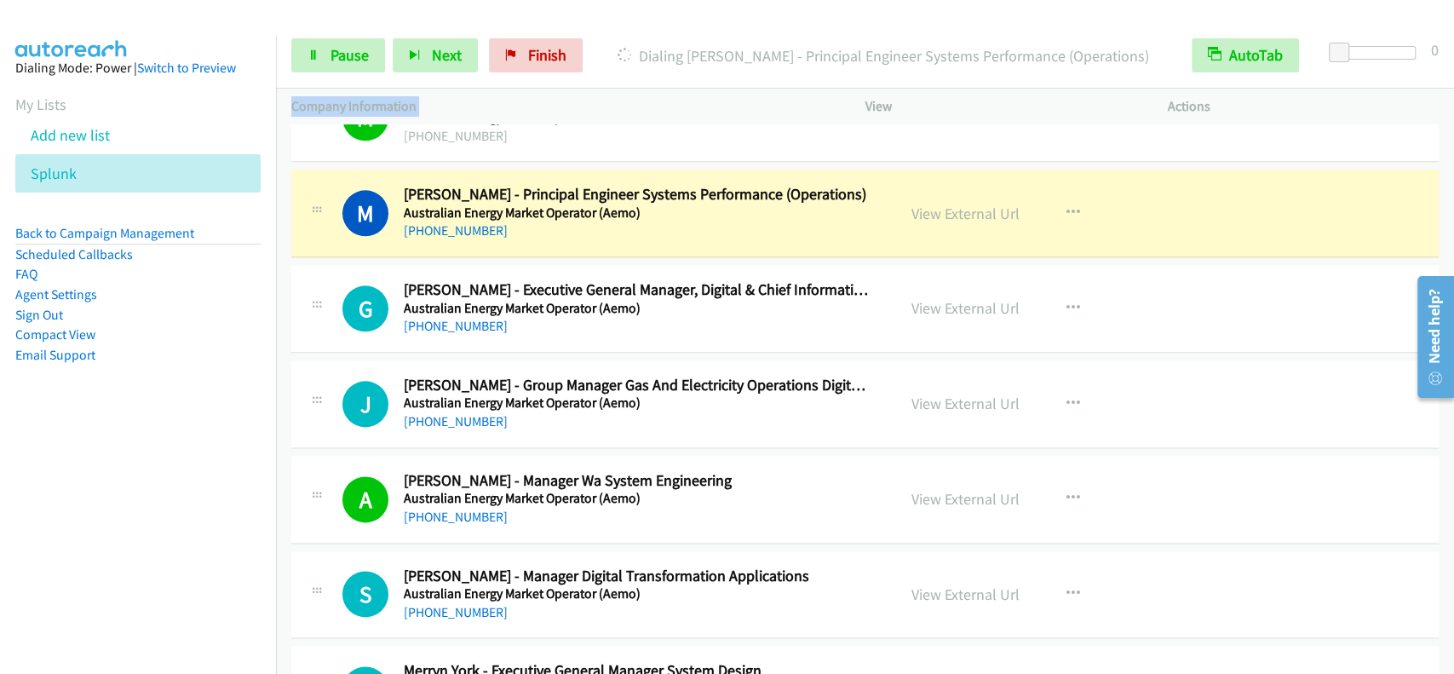
scroll to position [5747, 0]
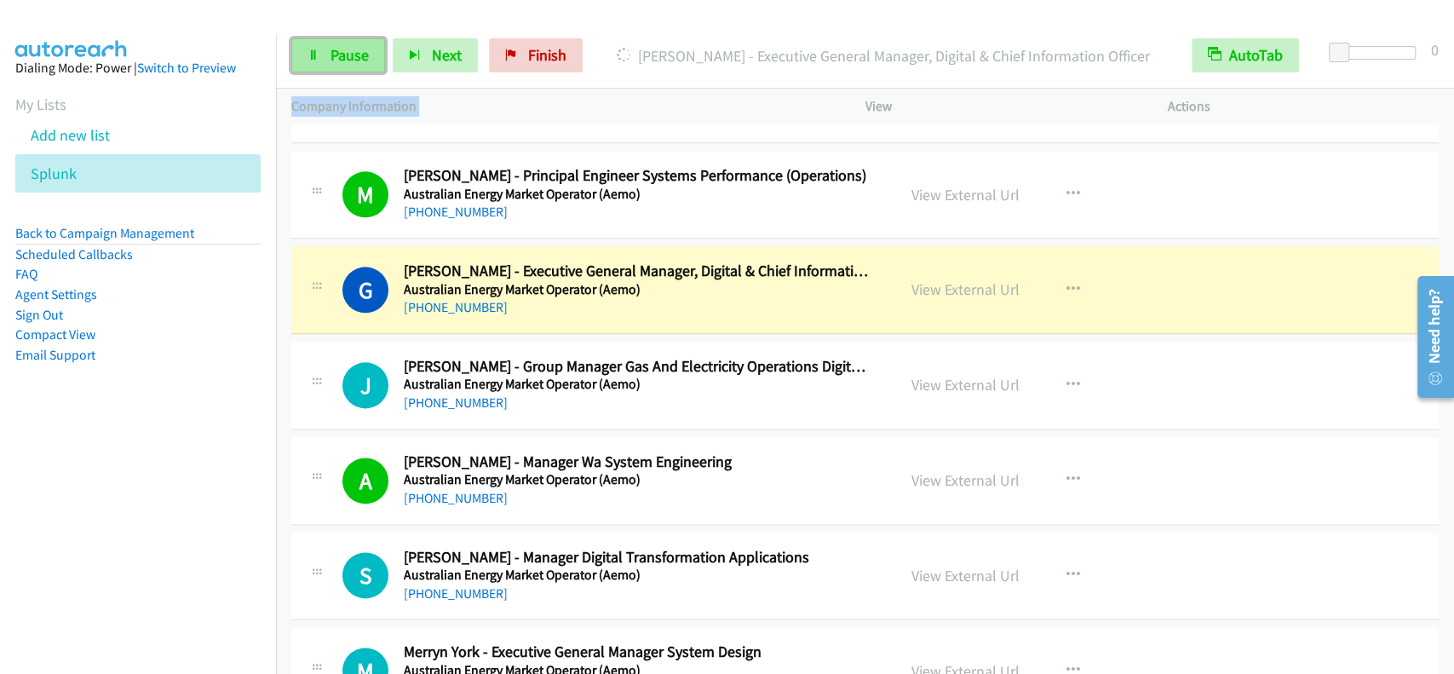
click at [331, 58] on span "Pause" at bounding box center [350, 55] width 38 height 20
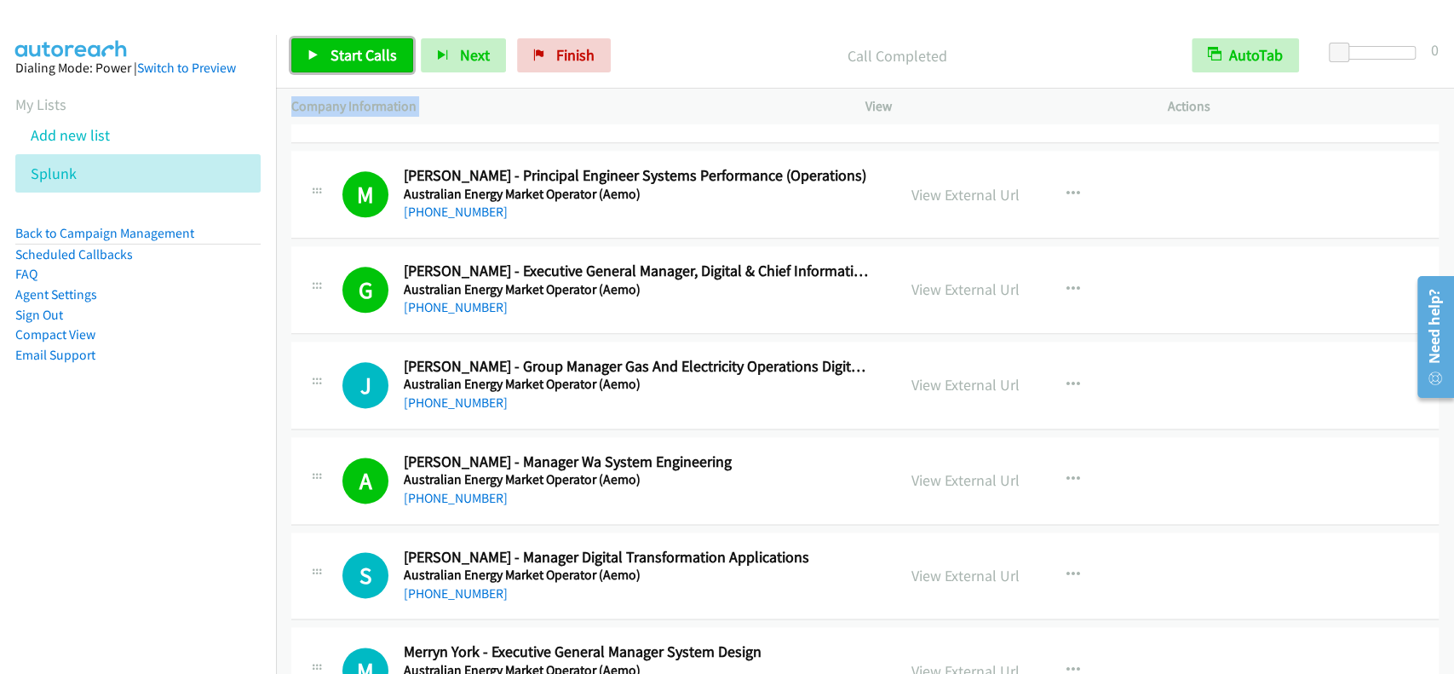
click at [396, 59] on link "Start Calls" at bounding box center [352, 55] width 122 height 34
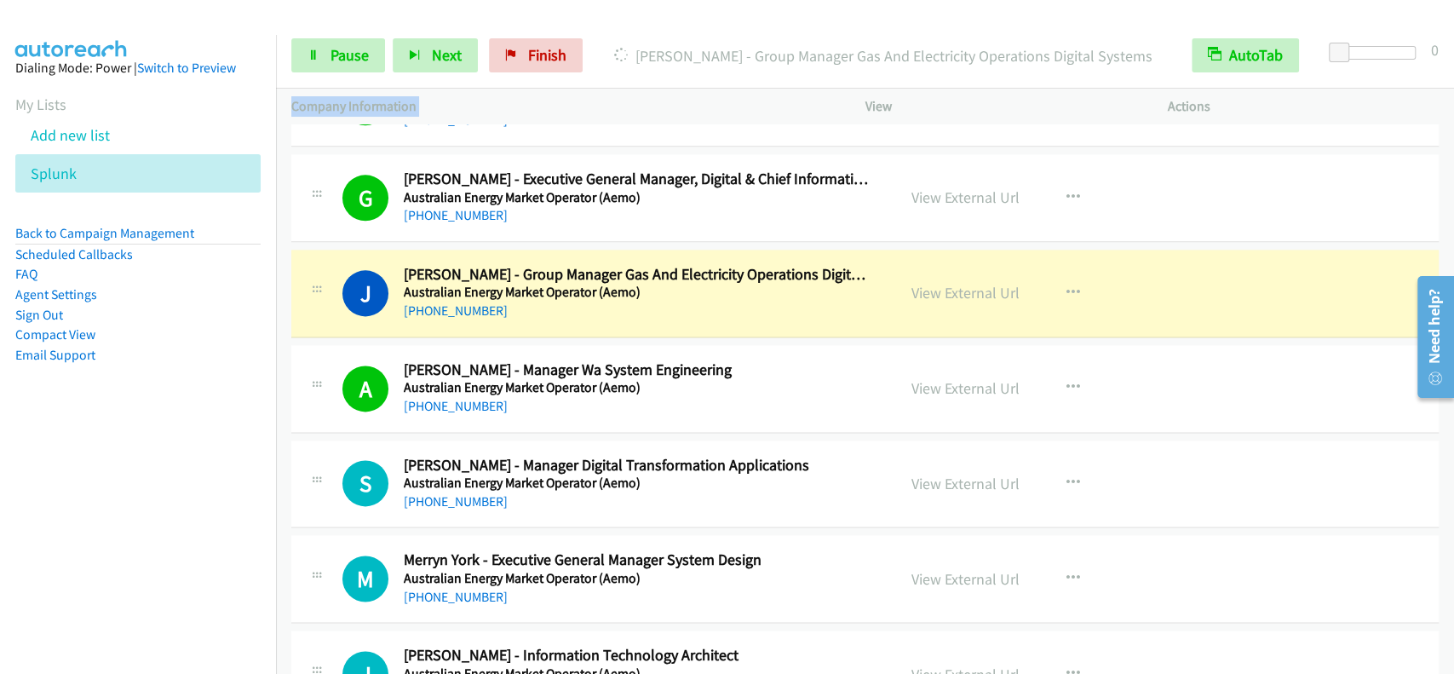
scroll to position [5861, 0]
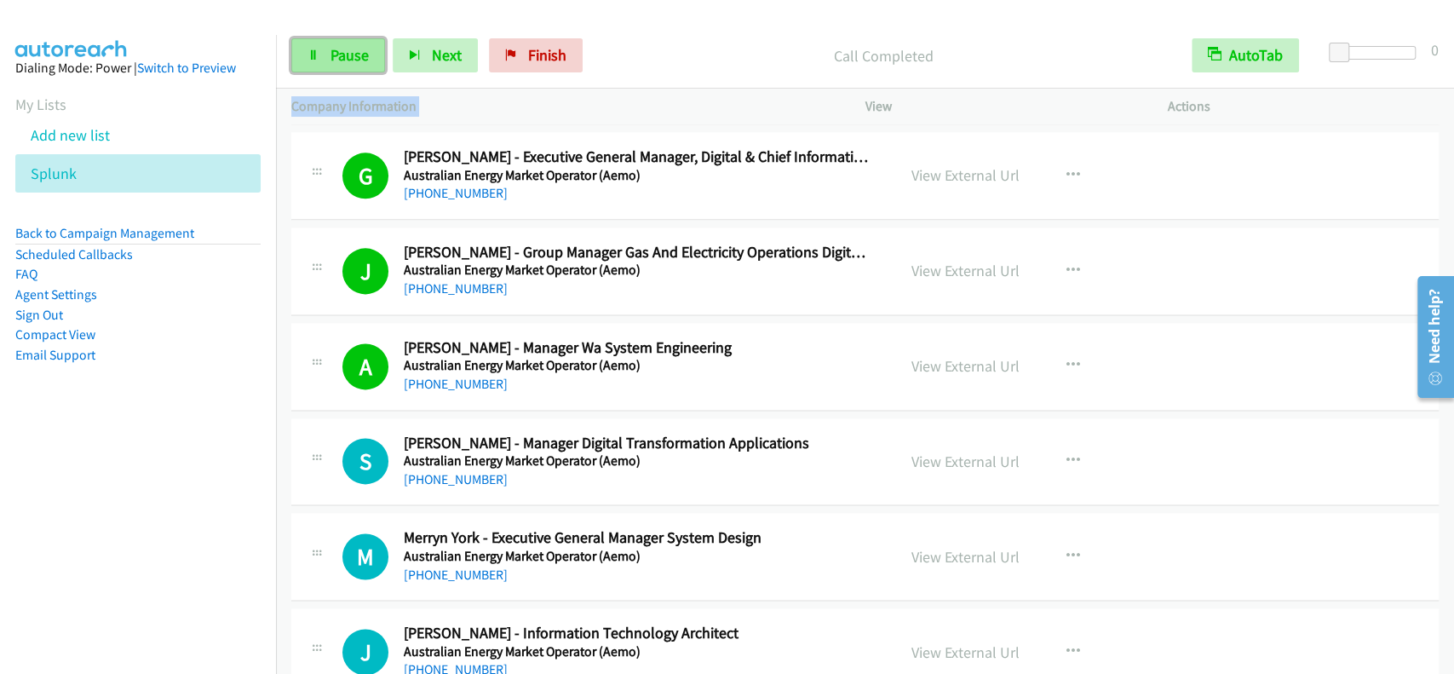
click at [335, 59] on span "Pause" at bounding box center [350, 55] width 38 height 20
click at [333, 55] on span "Start Calls" at bounding box center [364, 55] width 66 height 20
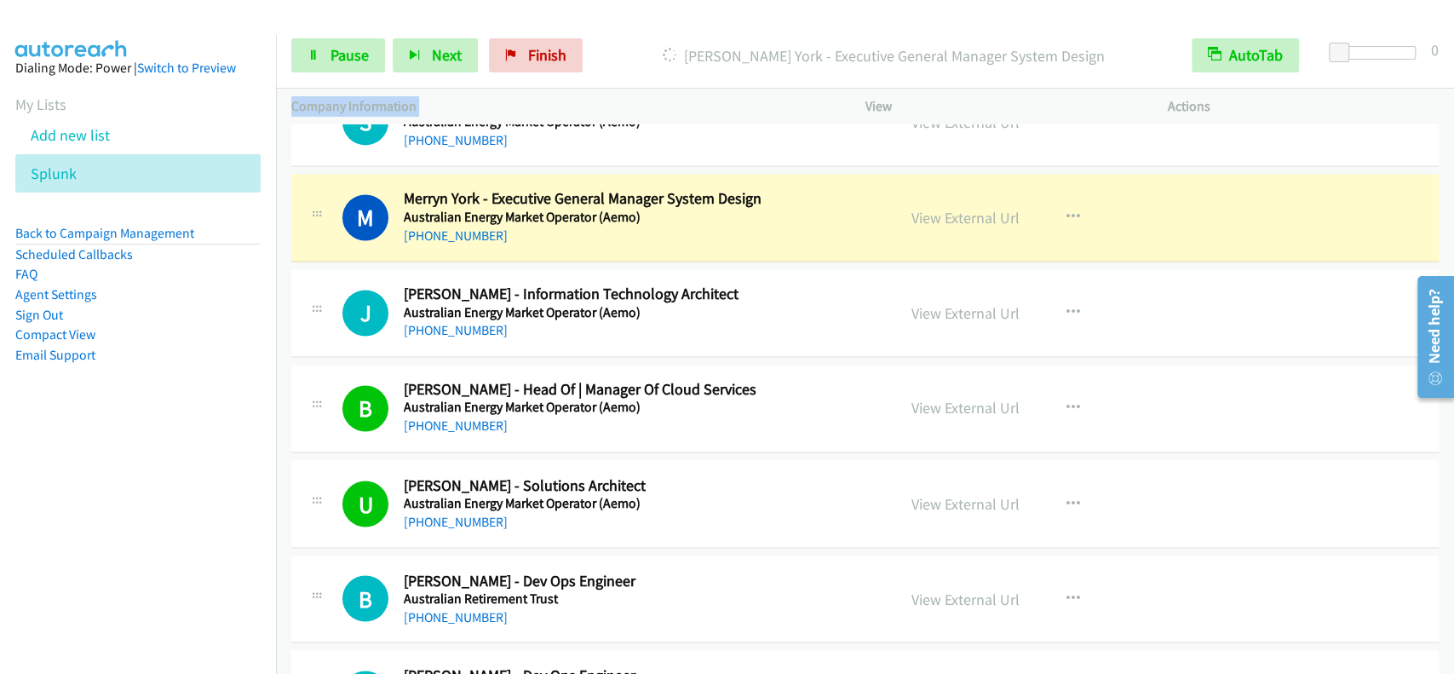
scroll to position [6202, 0]
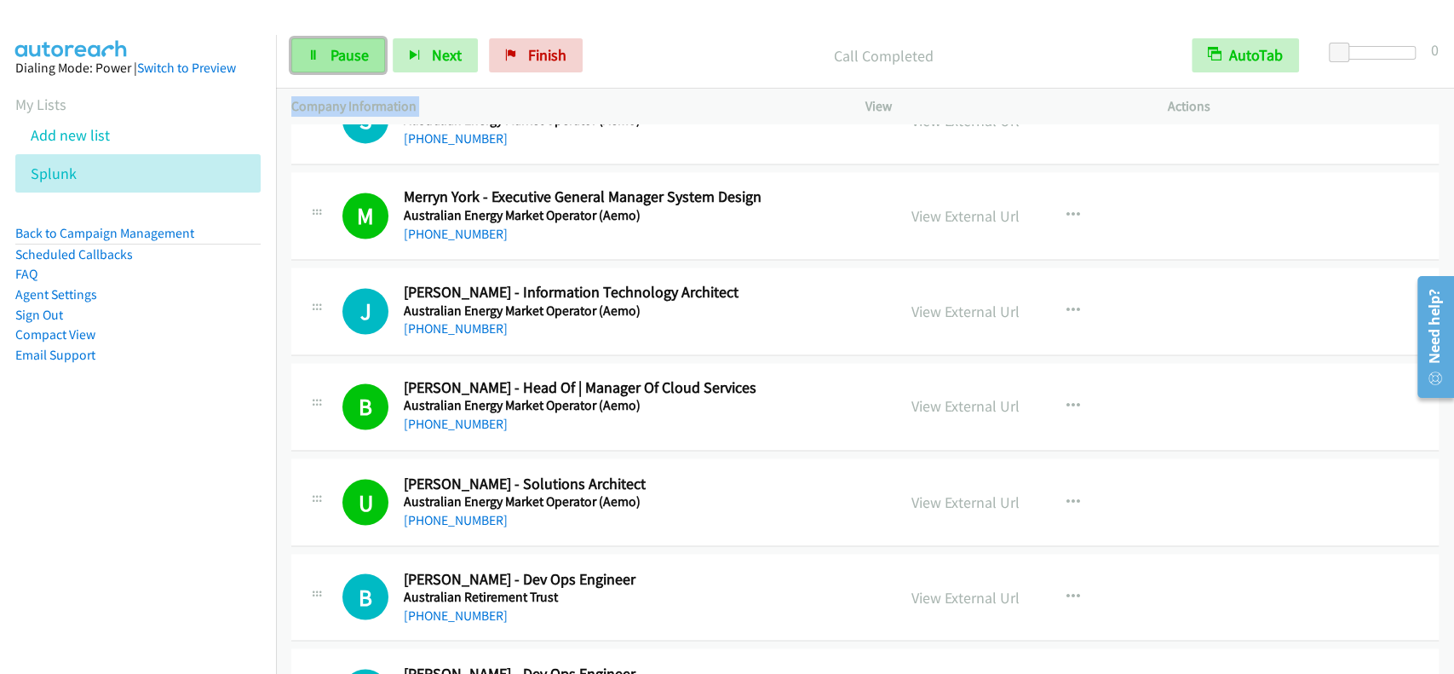
click at [306, 66] on link "Pause" at bounding box center [338, 55] width 94 height 34
click at [316, 55] on icon at bounding box center [314, 56] width 12 height 12
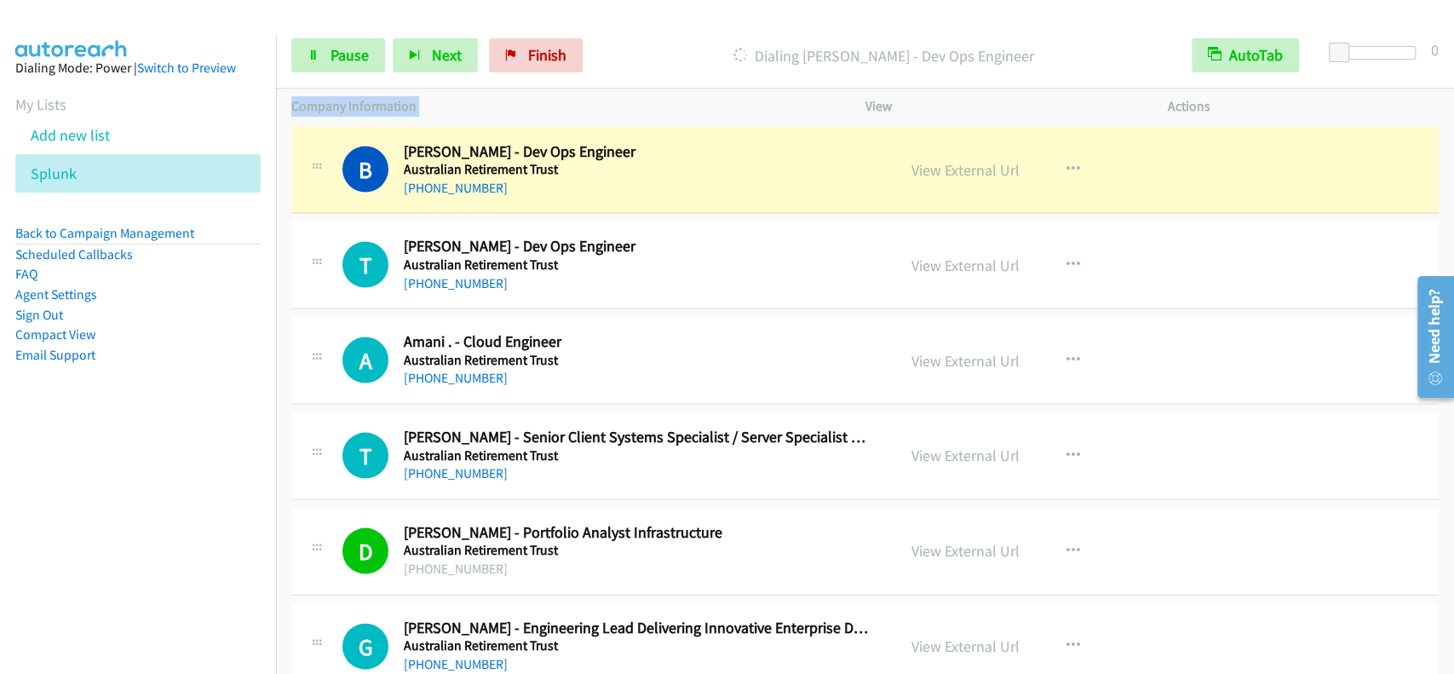
scroll to position [6611, 0]
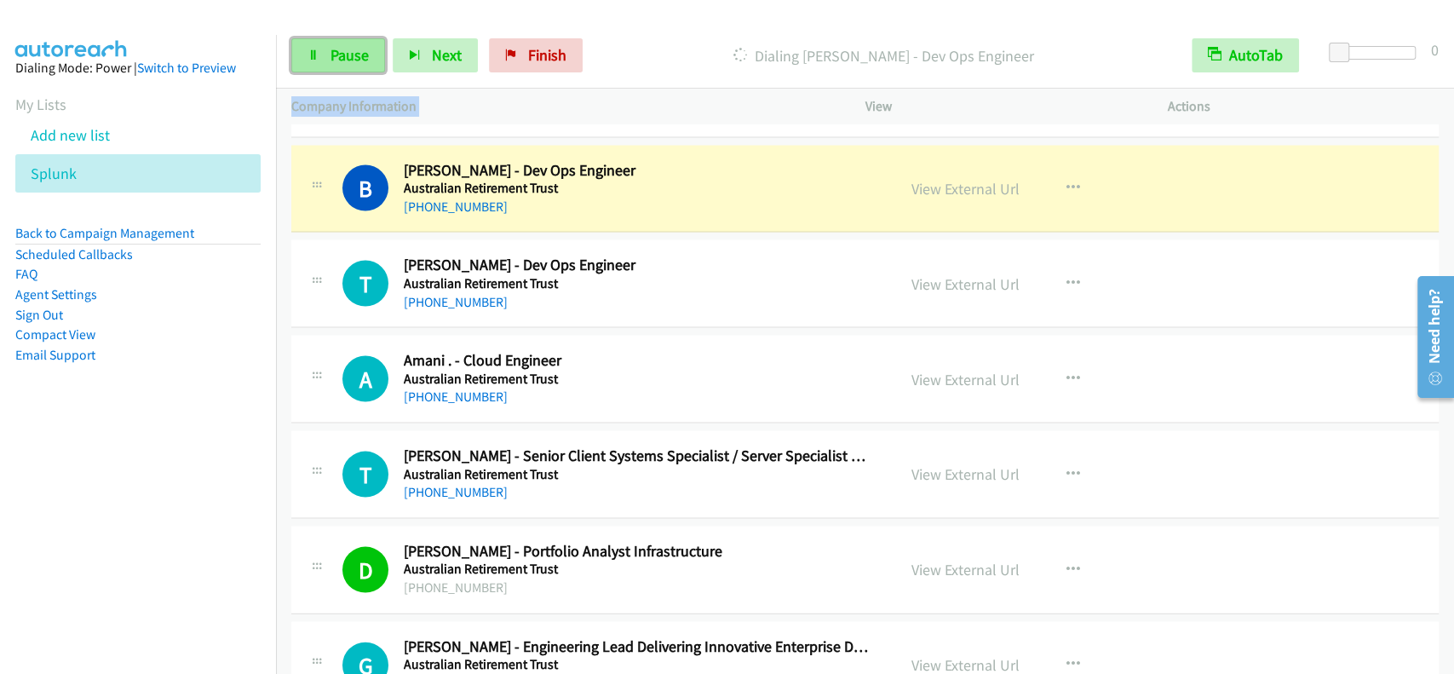
click at [350, 55] on span "Pause" at bounding box center [350, 55] width 38 height 20
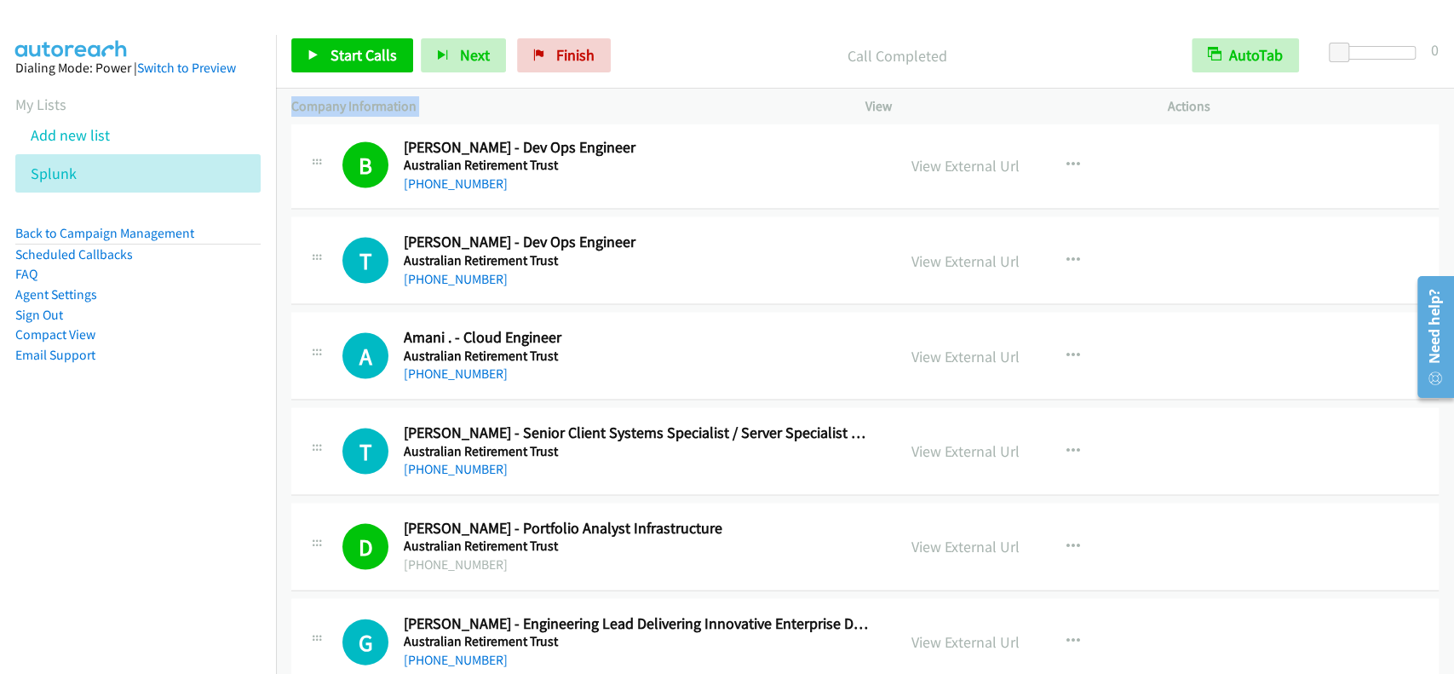
scroll to position [6497, 0]
